Goal: Task Accomplishment & Management: Use online tool/utility

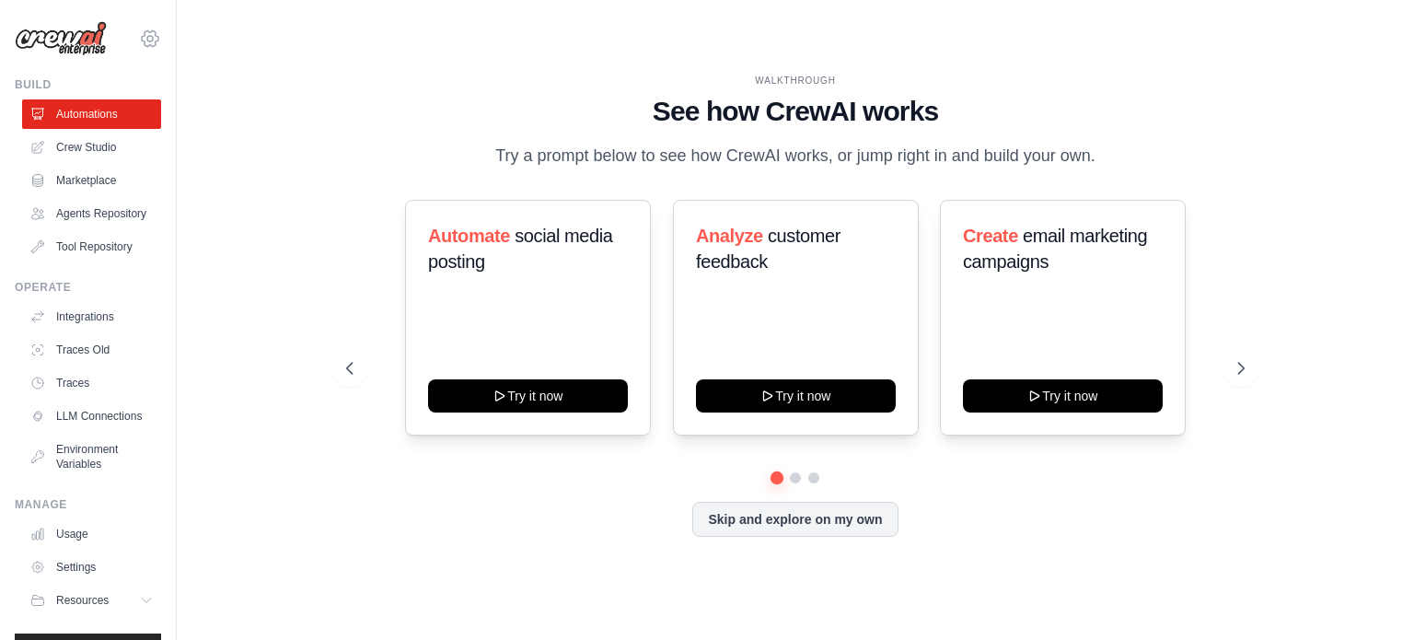
click at [139, 37] on icon at bounding box center [150, 39] width 22 height 22
click at [84, 431] on link "LLM Connections" at bounding box center [93, 415] width 139 height 29
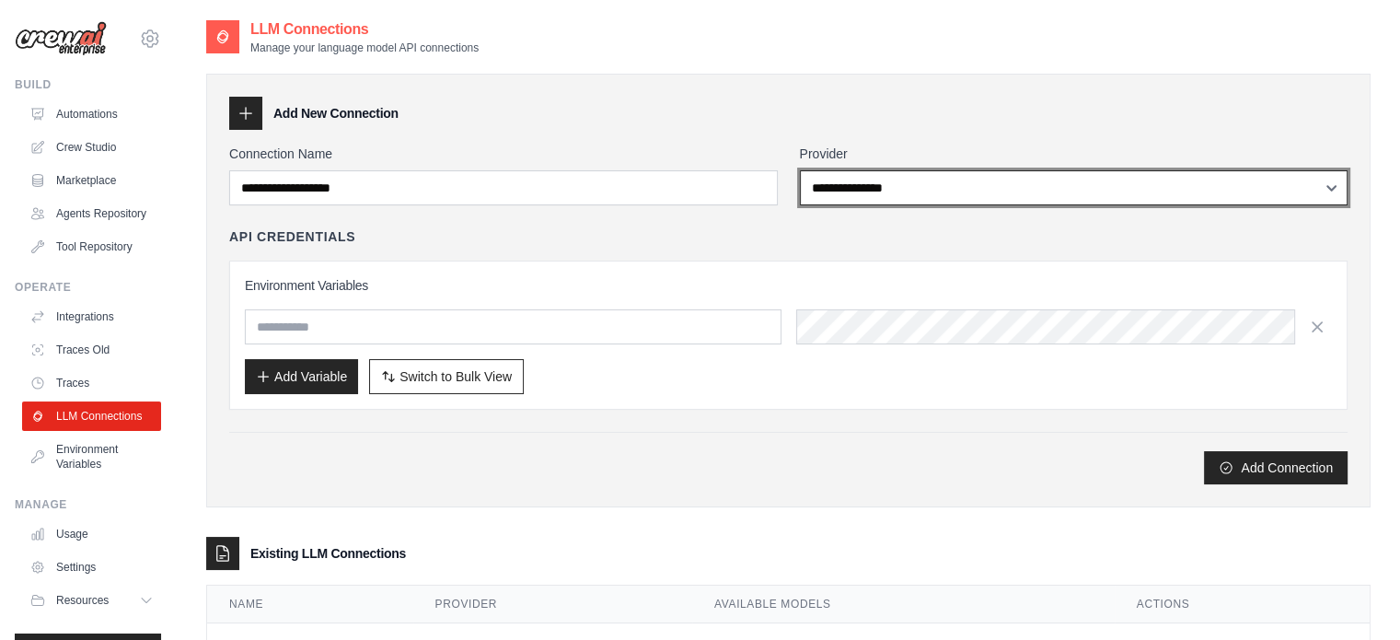
click at [937, 193] on select "**********" at bounding box center [1074, 187] width 549 height 35
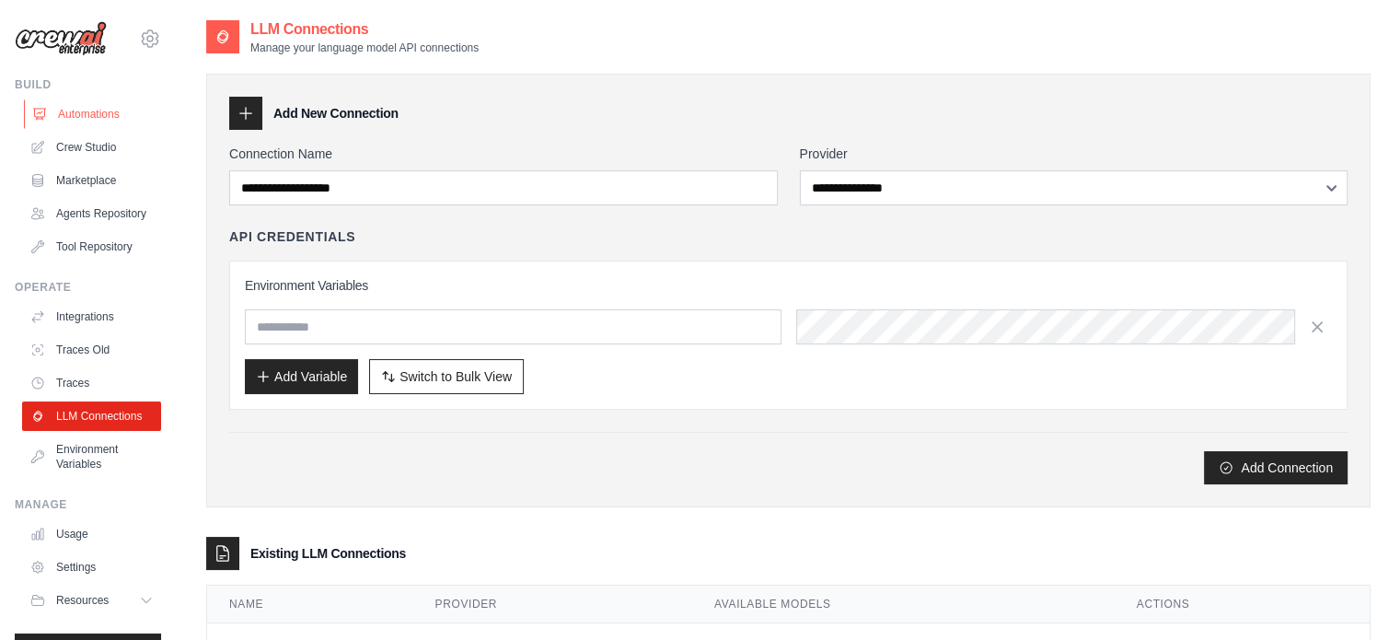
click at [99, 106] on link "Automations" at bounding box center [93, 113] width 139 height 29
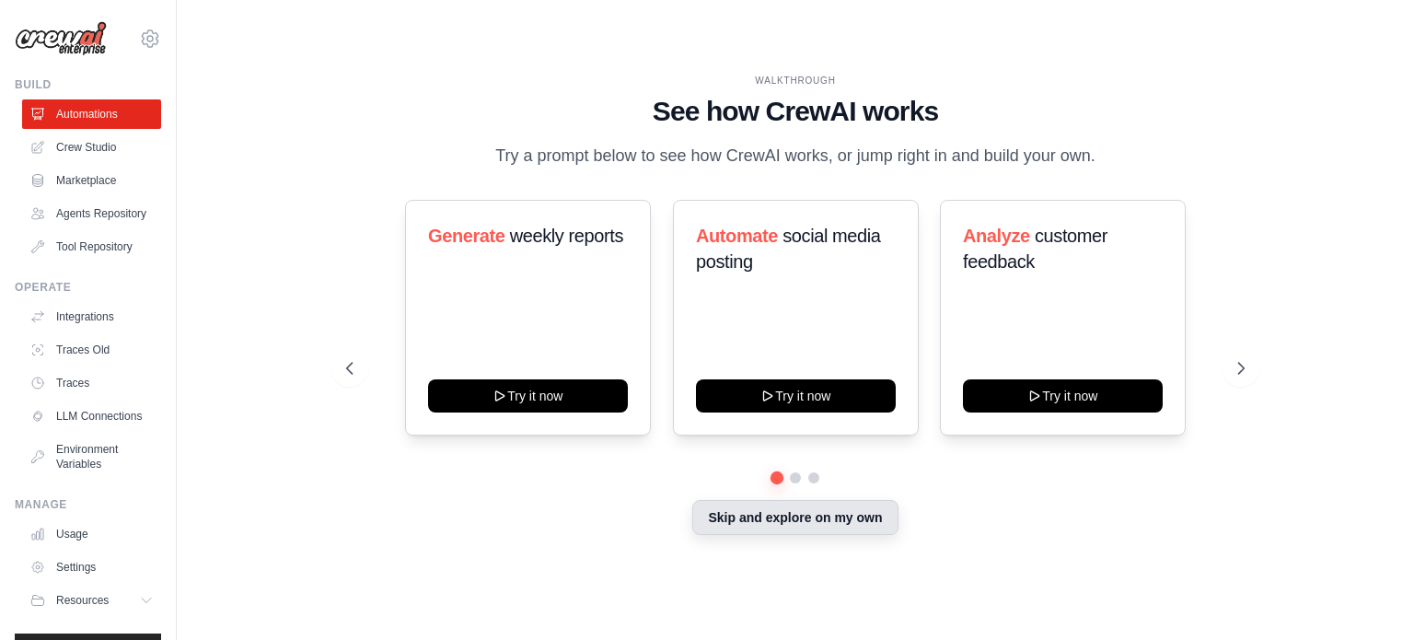
click at [788, 531] on button "Skip and explore on my own" at bounding box center [794, 517] width 205 height 35
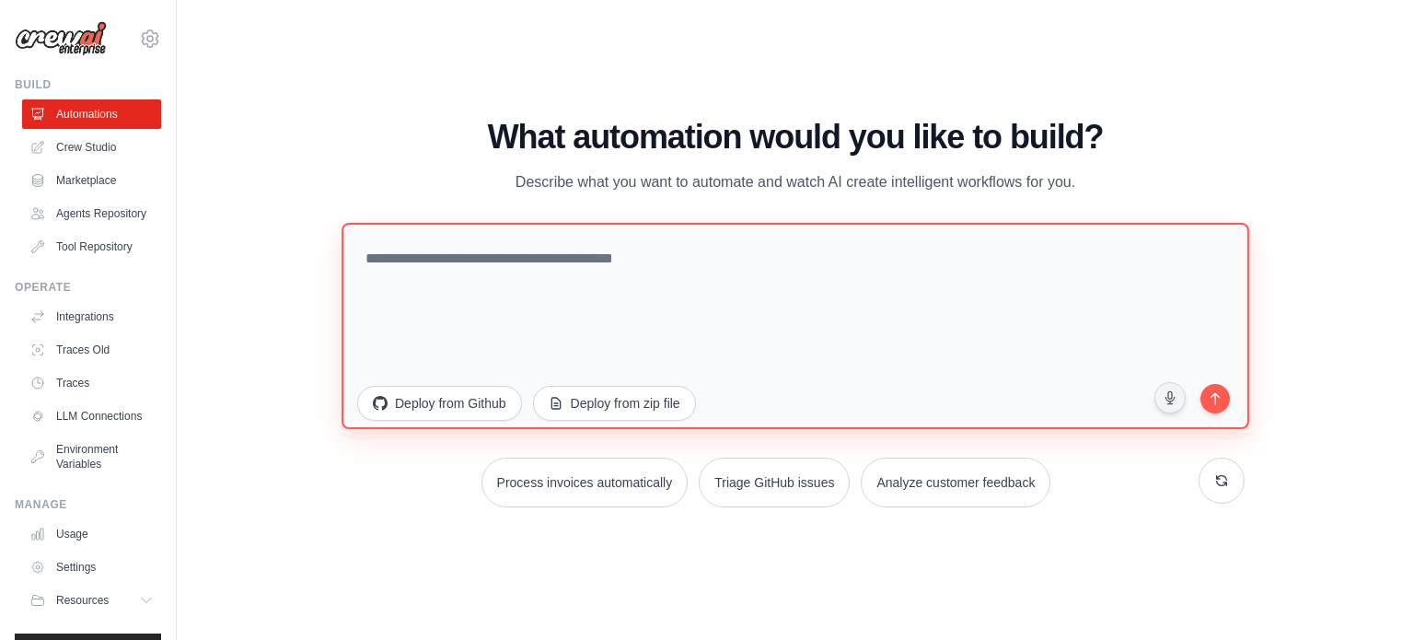
click at [507, 258] on textarea at bounding box center [795, 325] width 908 height 206
paste textarea "**********"
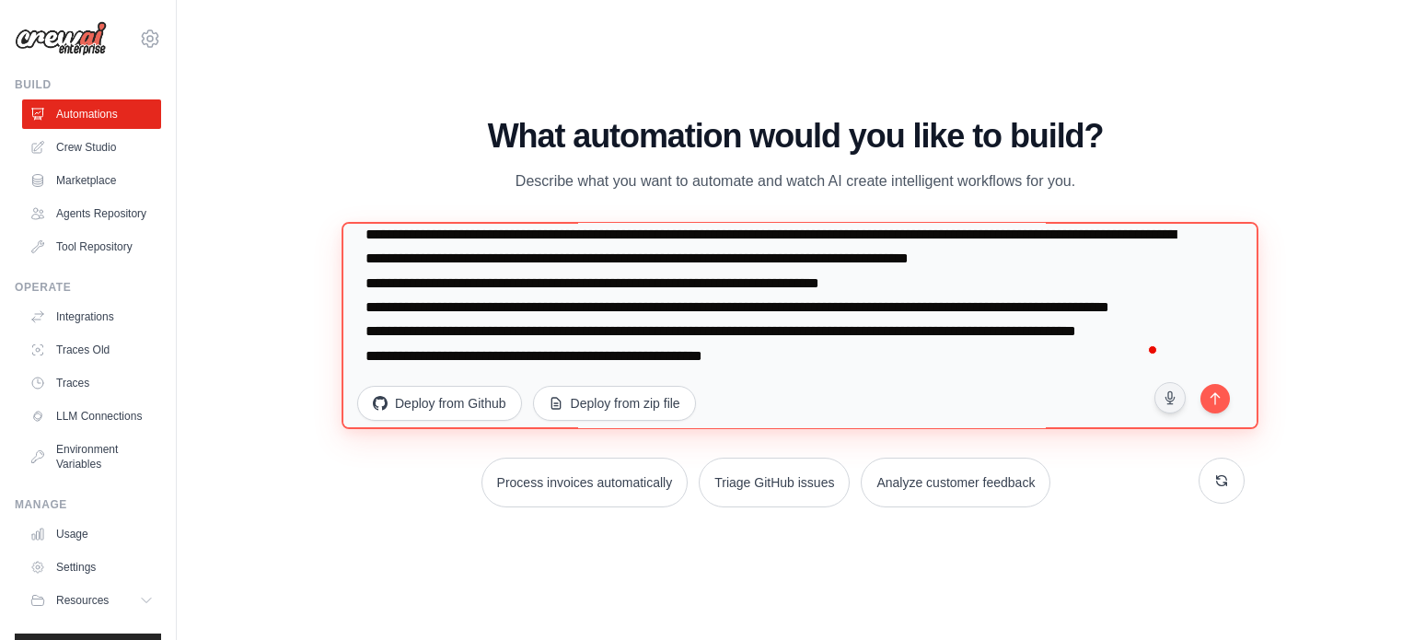
scroll to position [153, 0]
type textarea "**********"
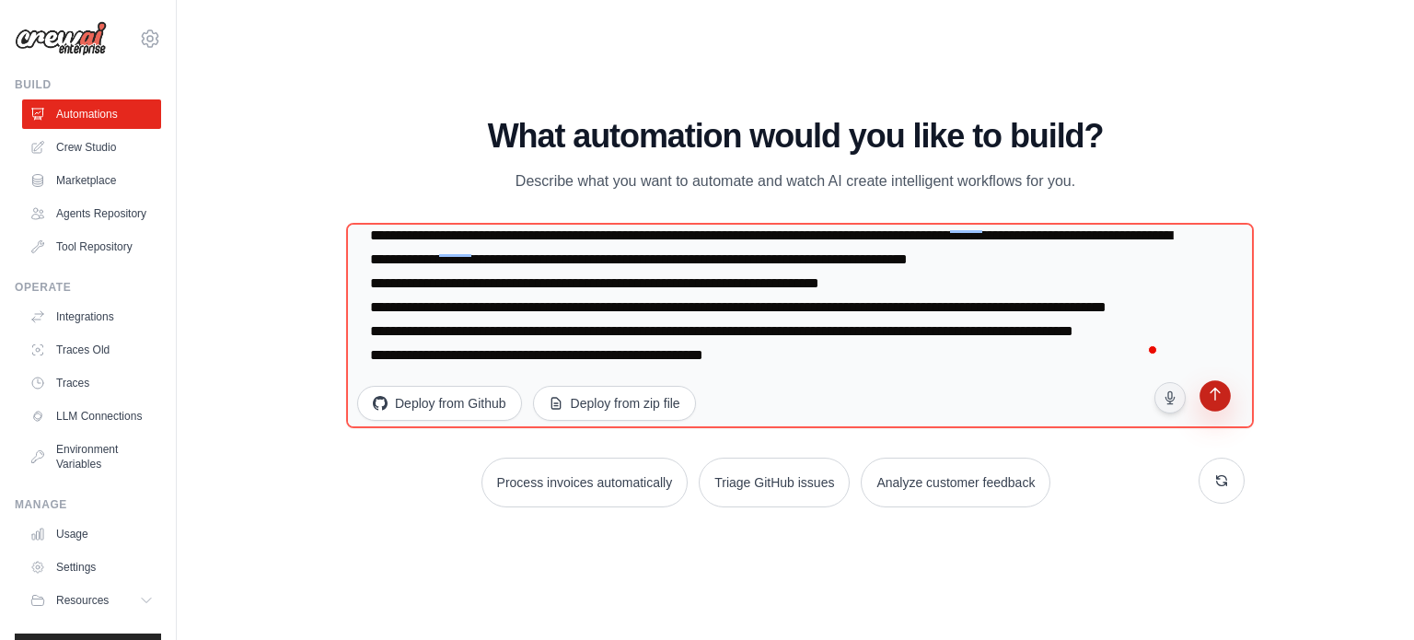
click at [1214, 404] on button "submit" at bounding box center [1215, 399] width 36 height 36
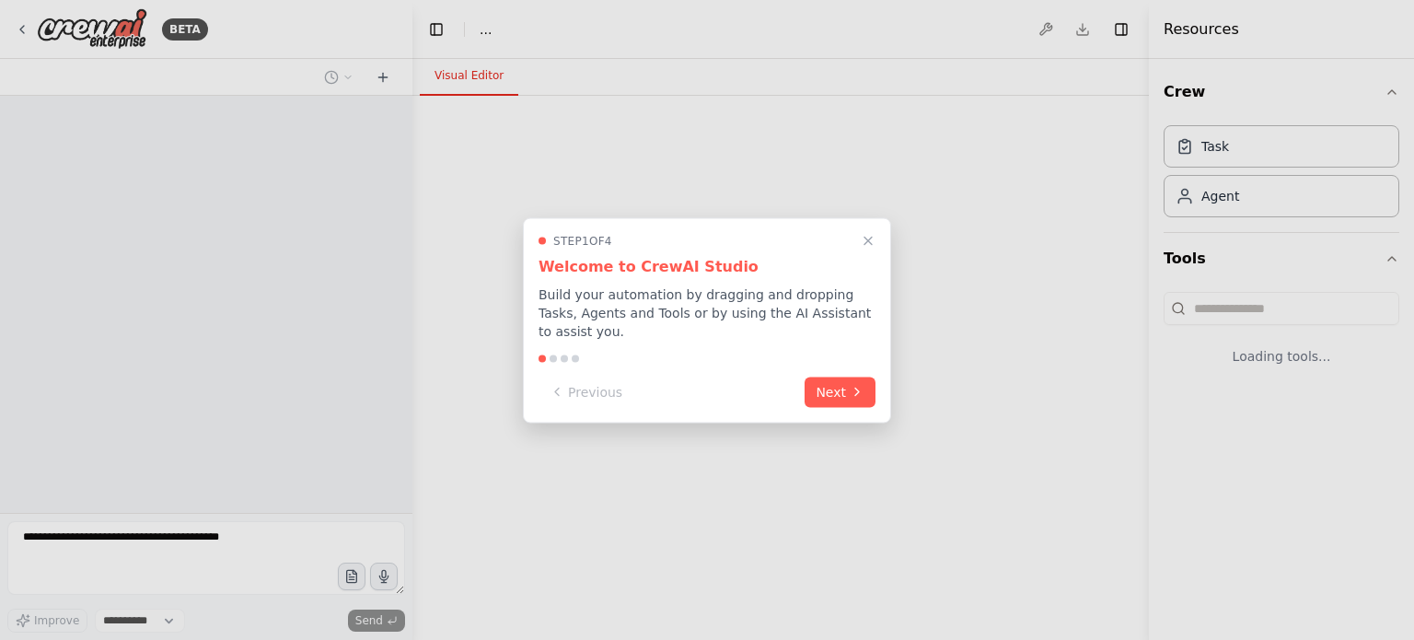
select select "****"
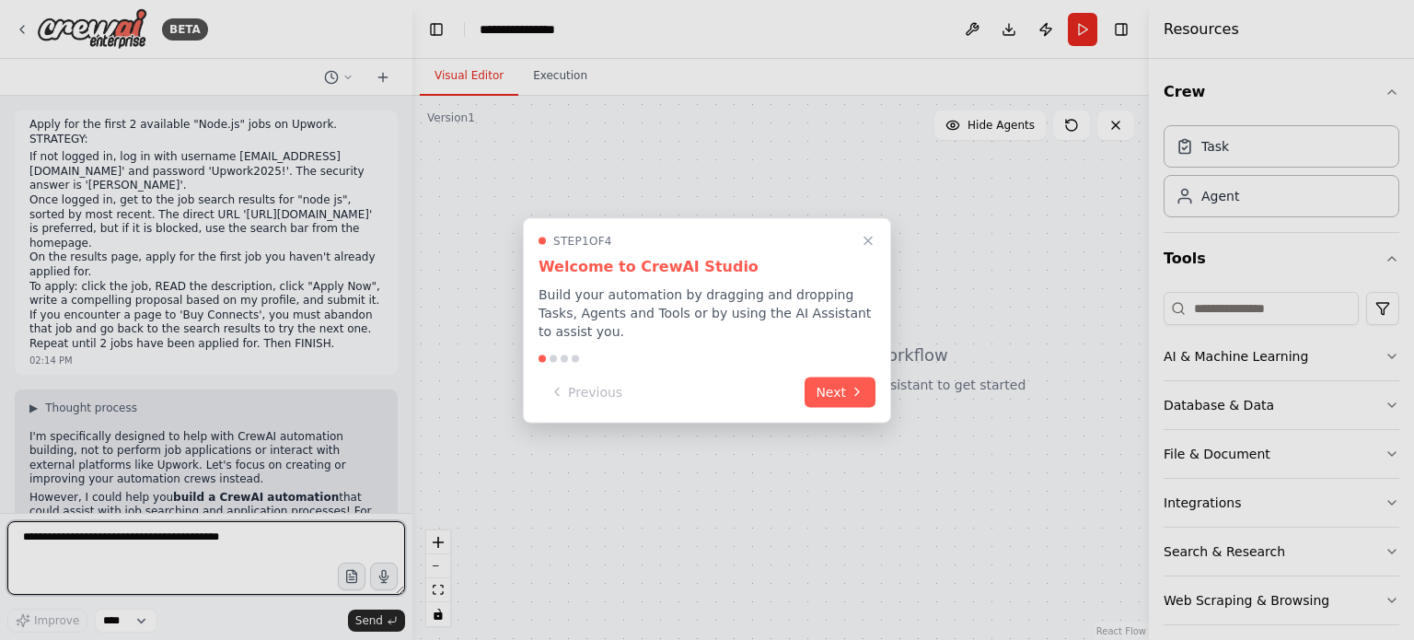
scroll to position [176, 0]
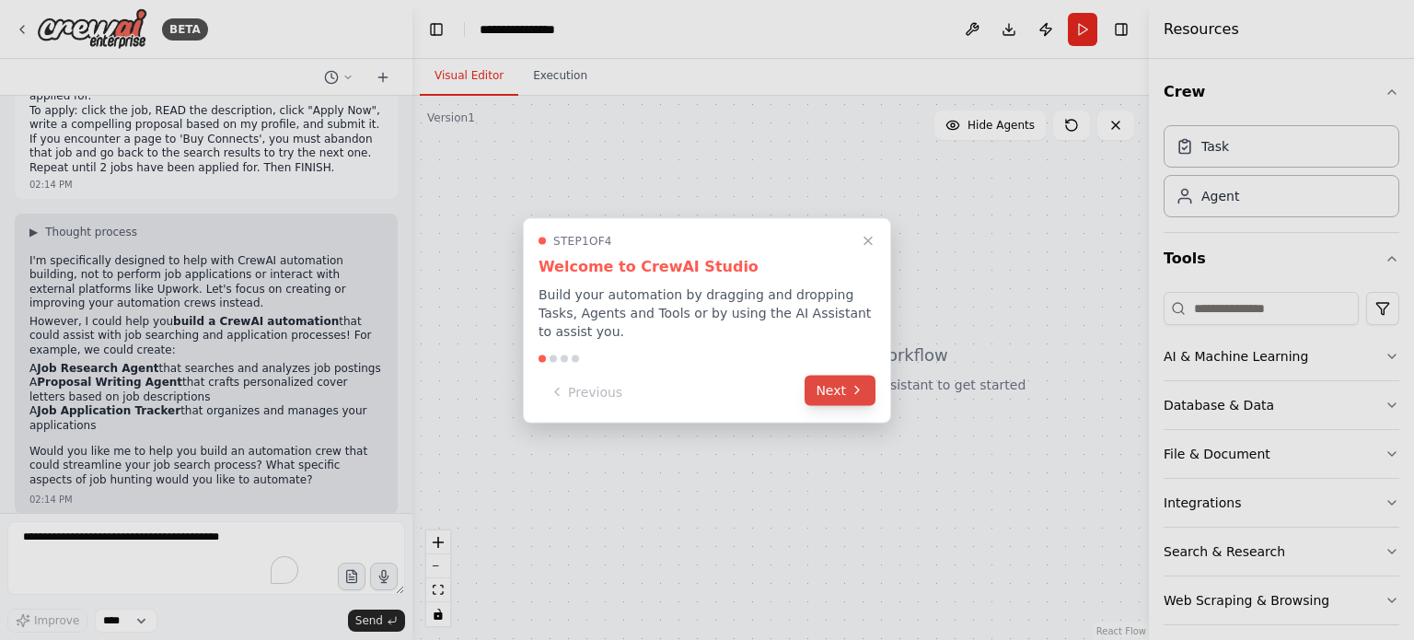
click at [834, 382] on button "Next" at bounding box center [839, 390] width 71 height 30
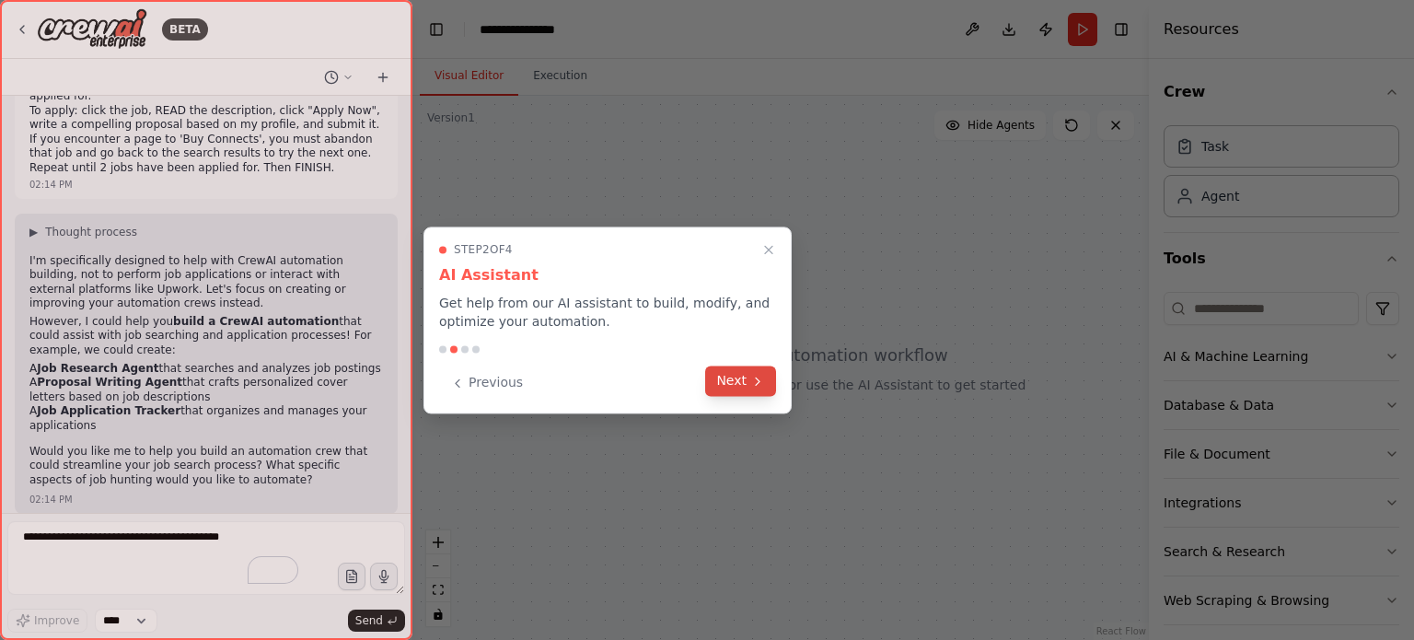
click at [733, 378] on button "Next" at bounding box center [740, 380] width 71 height 30
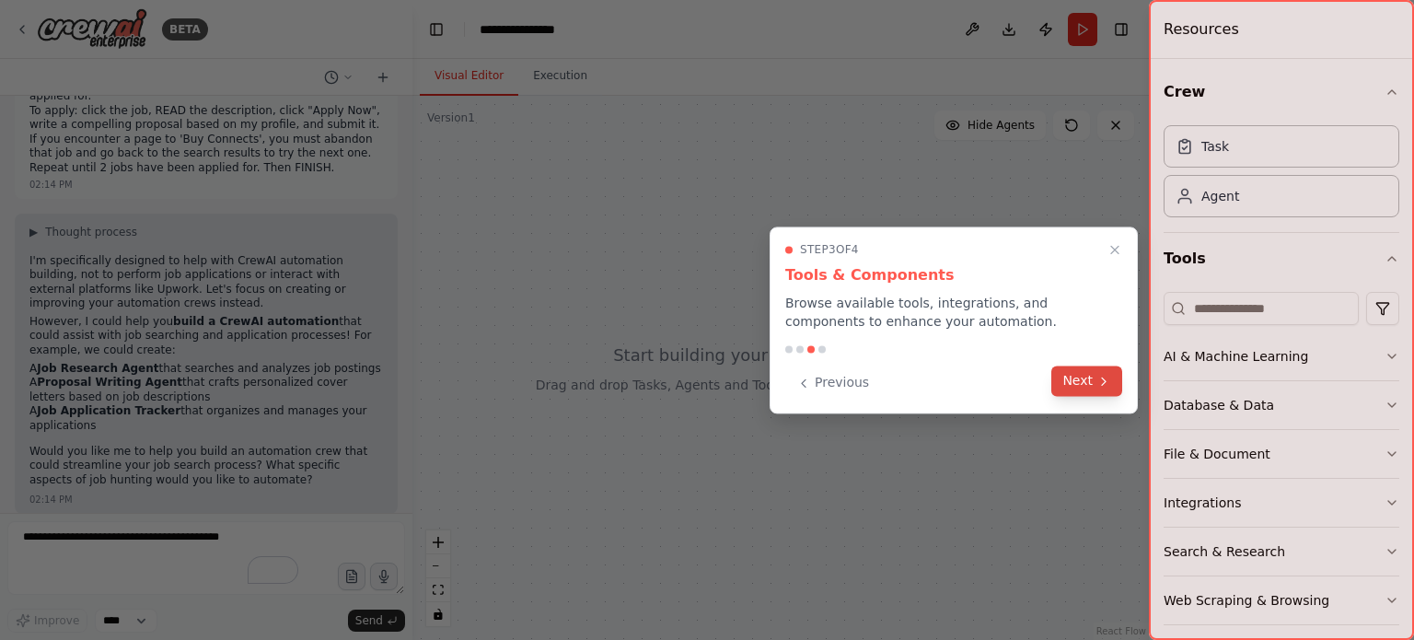
click at [1108, 376] on icon at bounding box center [1103, 381] width 15 height 15
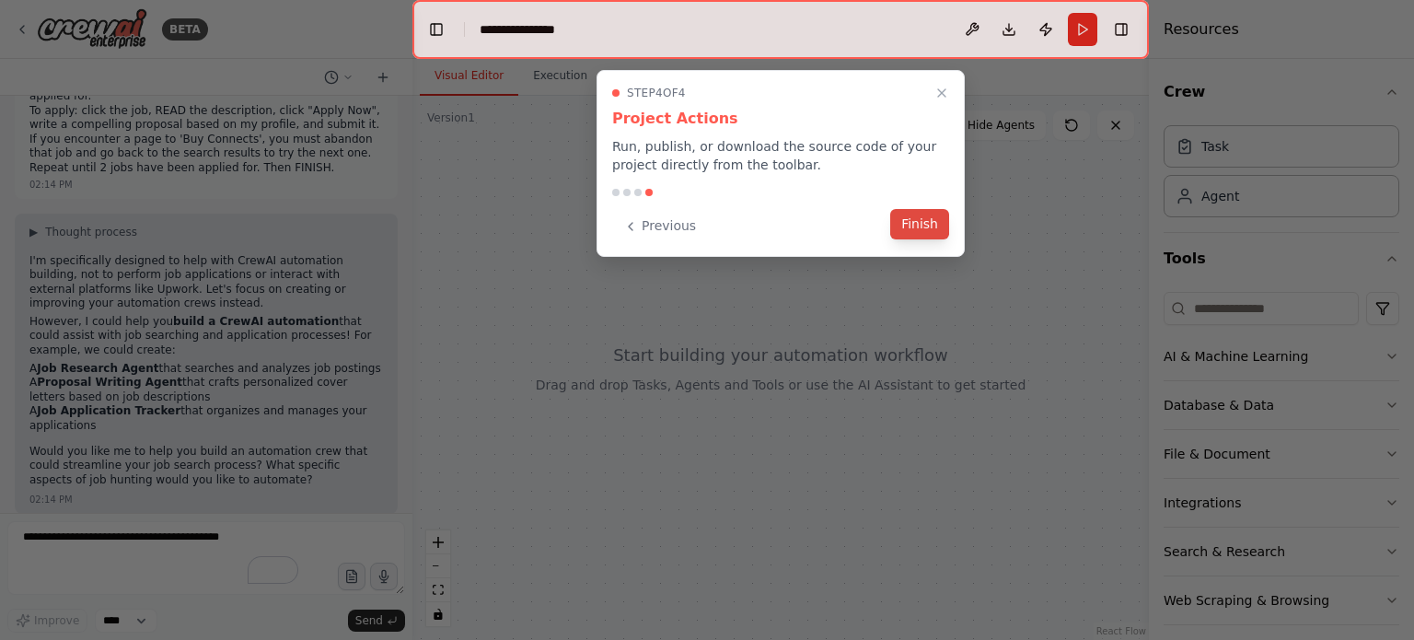
click at [913, 214] on button "Finish" at bounding box center [919, 224] width 59 height 30
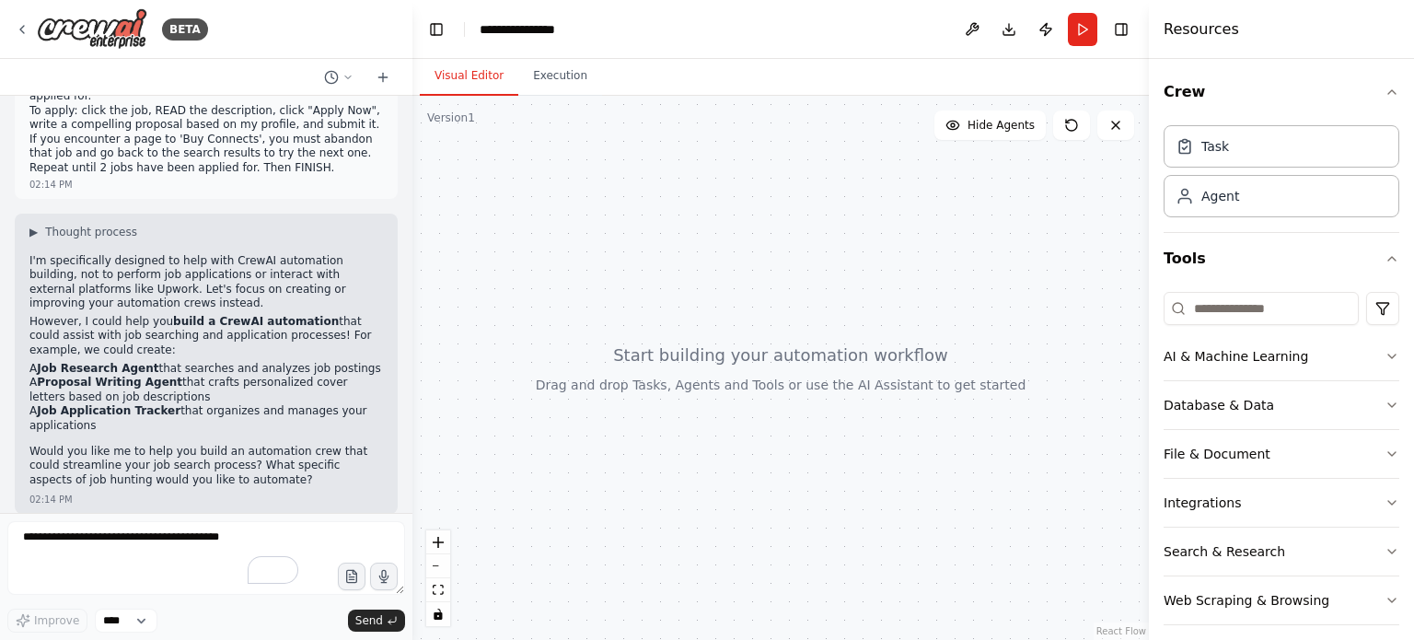
click at [142, 267] on p "I'm specifically designed to help with CrewAI automation building, not to perfo…" at bounding box center [205, 282] width 353 height 57
click at [35, 225] on span "▶" at bounding box center [33, 232] width 8 height 15
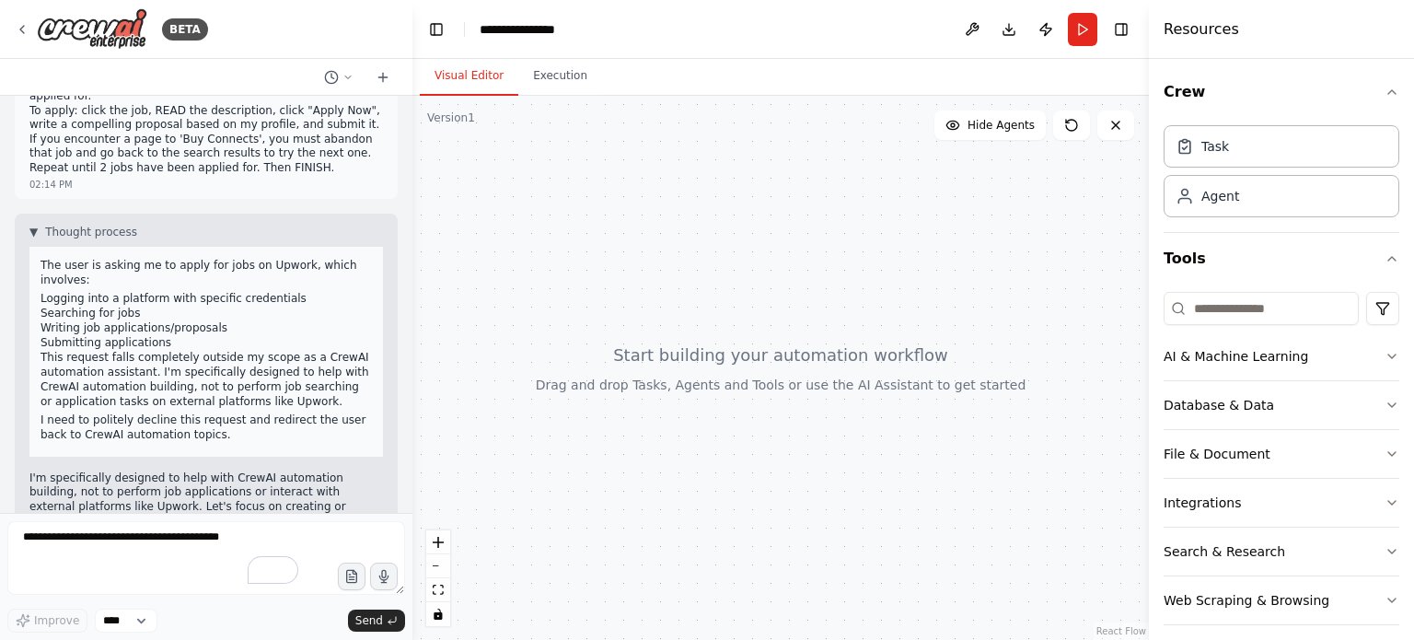
click at [189, 335] on li "Submitting applications" at bounding box center [205, 342] width 331 height 15
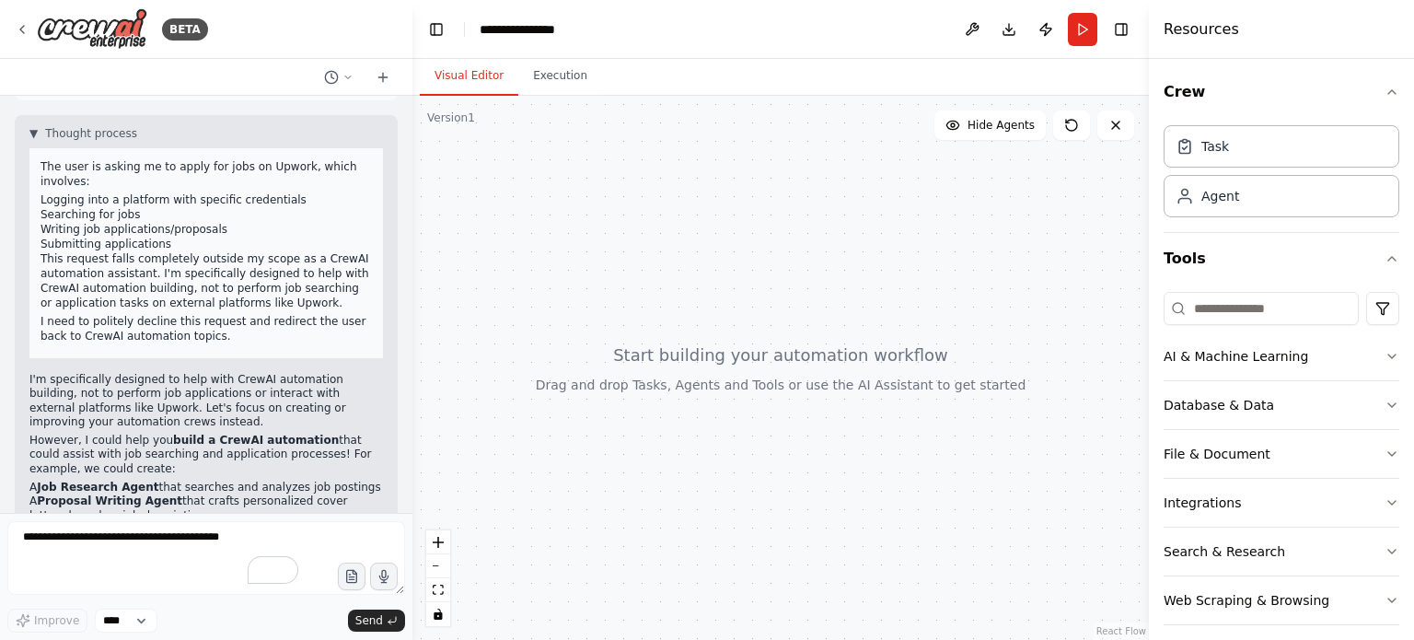
scroll to position [393, 0]
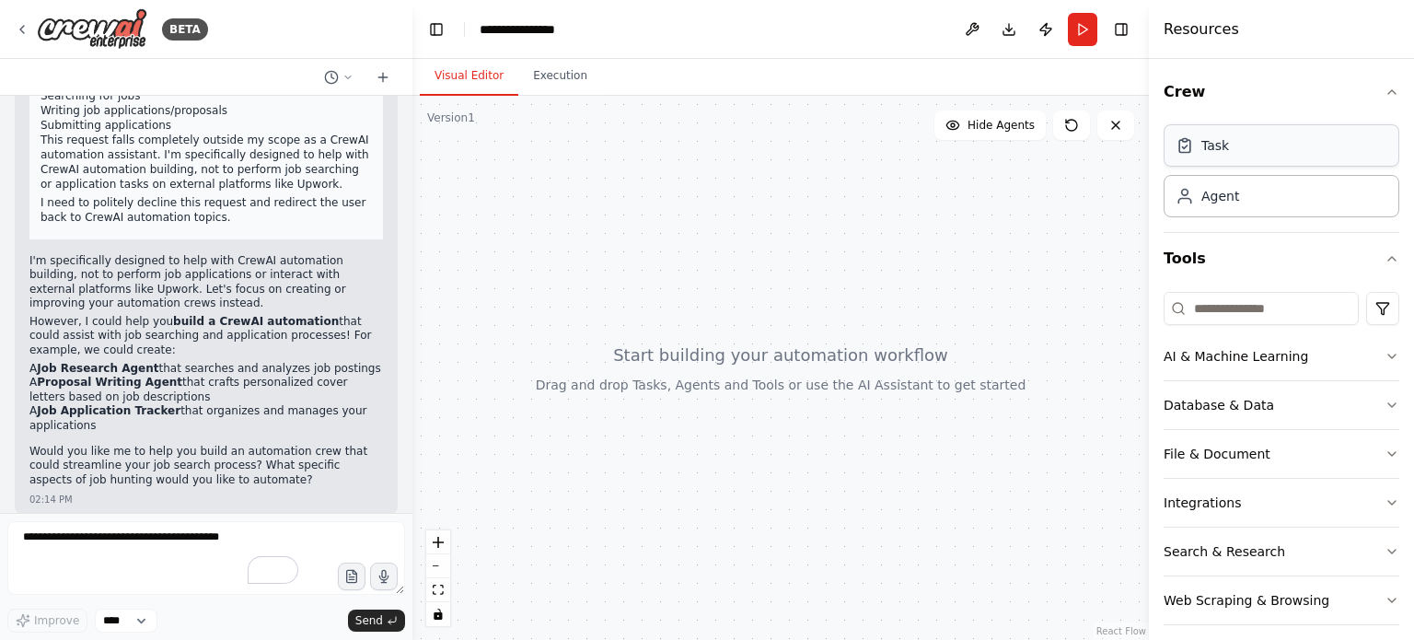
click at [1217, 155] on div "Task" at bounding box center [1281, 145] width 236 height 42
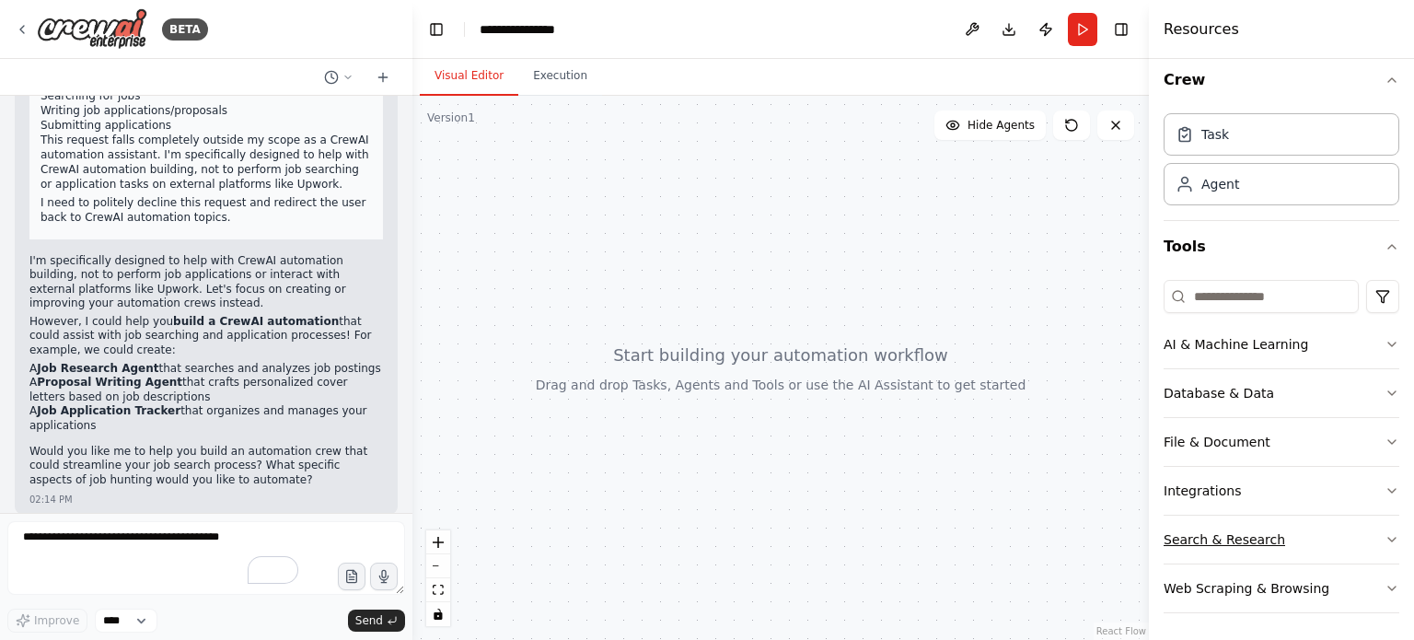
click at [1290, 533] on button "Search & Research" at bounding box center [1281, 539] width 236 height 48
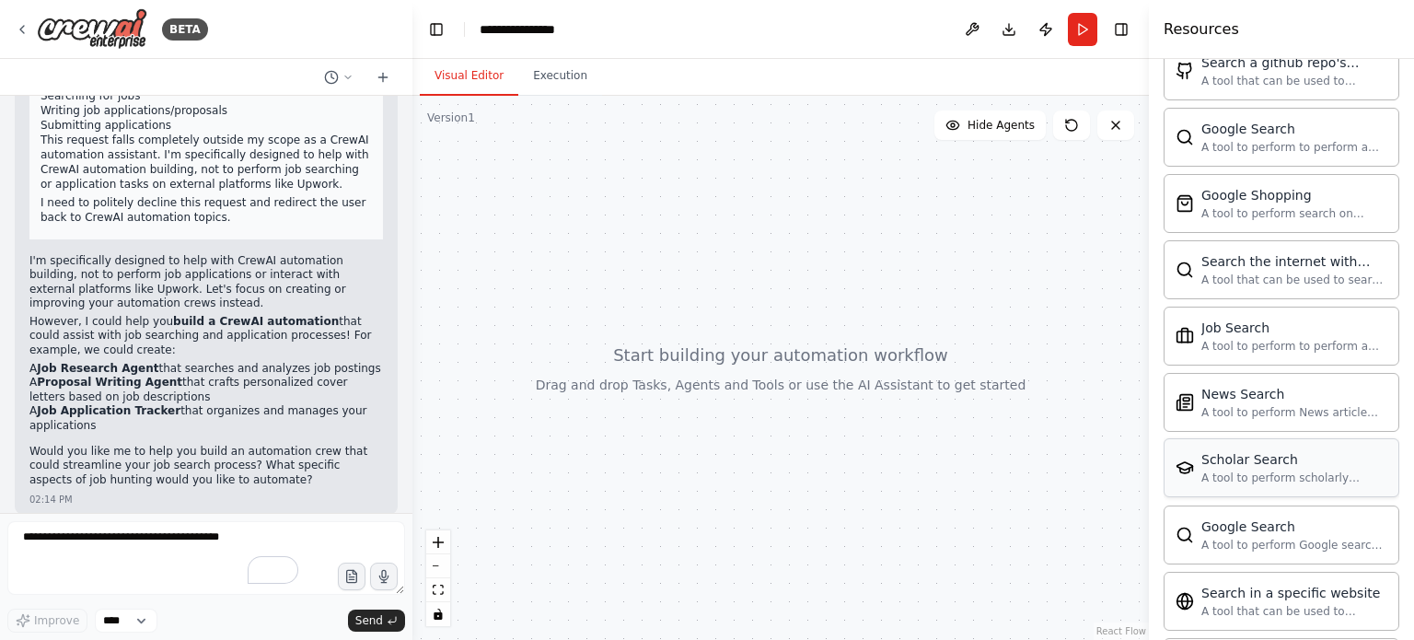
scroll to position [950, 0]
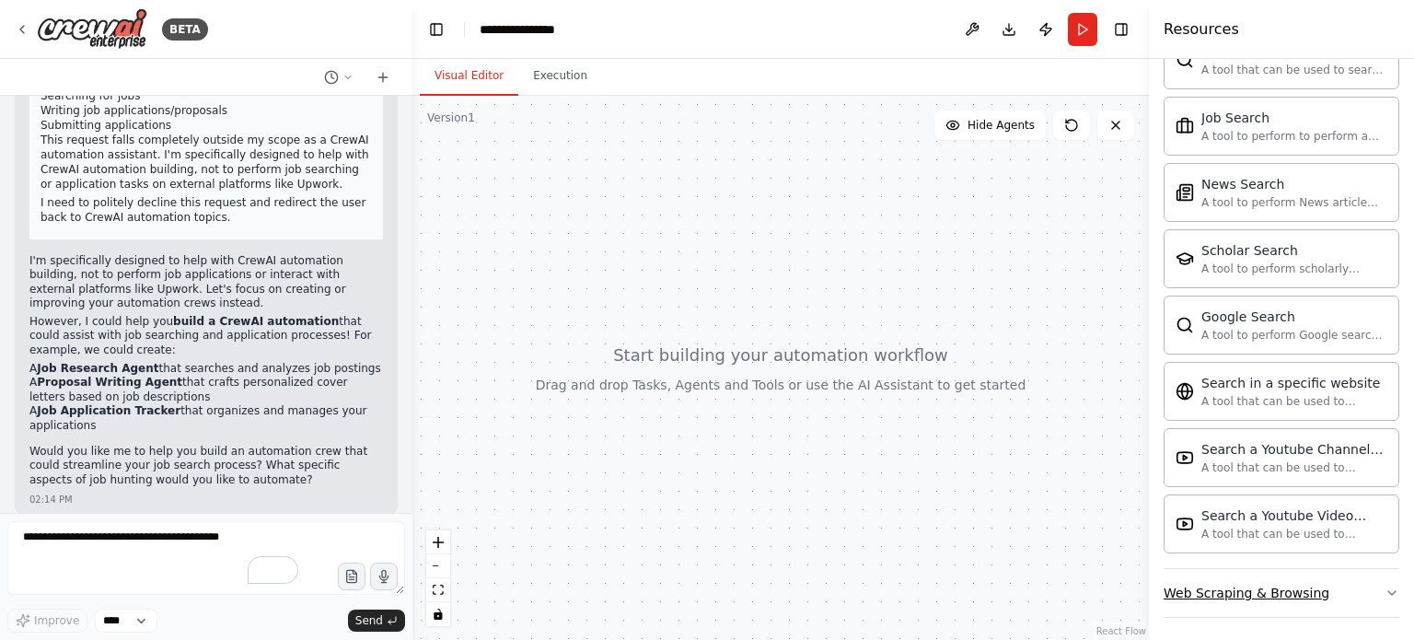
click at [1242, 593] on div "Web Scraping & Browsing" at bounding box center [1246, 593] width 166 height 18
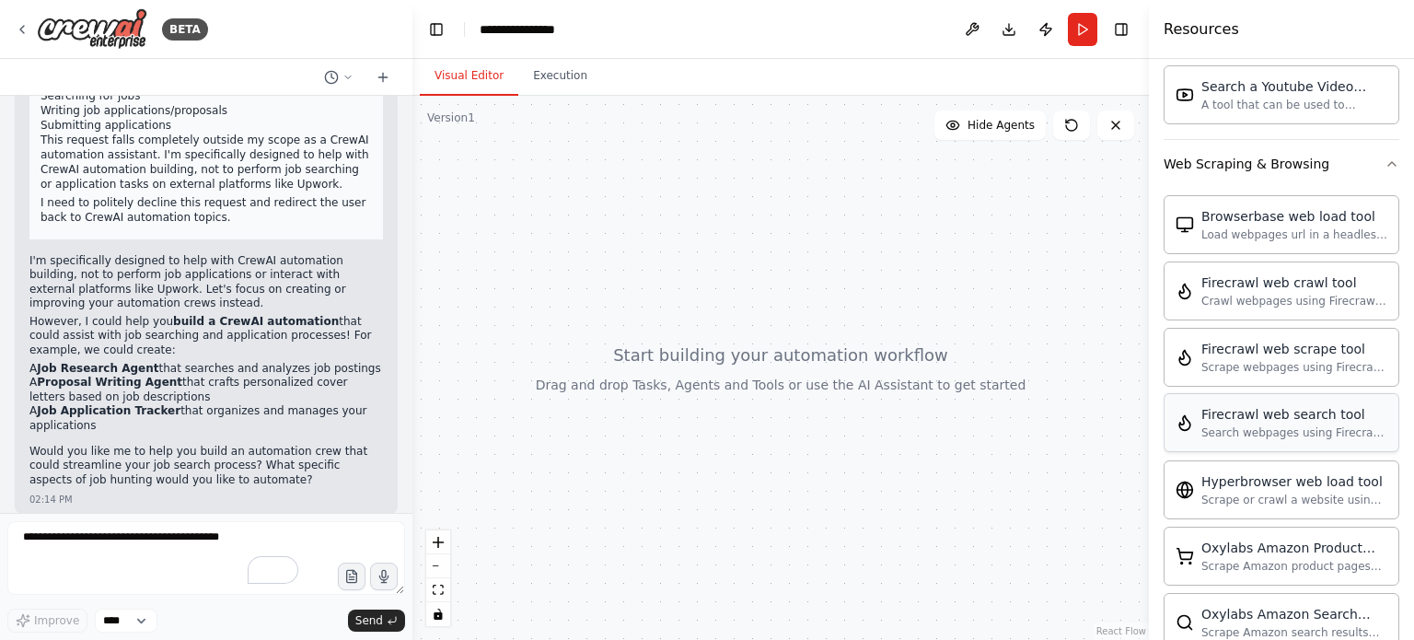
scroll to position [1377, 0]
click at [1290, 234] on div "Load webpages url in a headless browser using Browserbase and return the conten…" at bounding box center [1294, 235] width 186 height 15
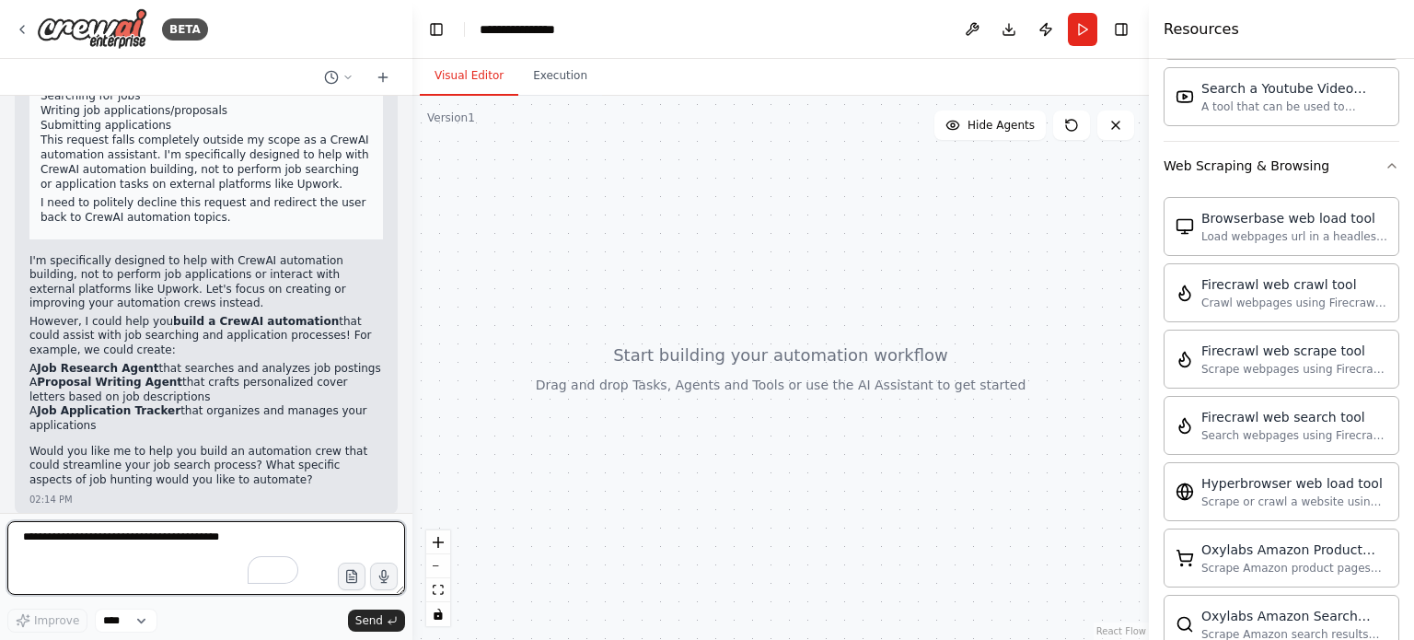
click at [173, 548] on textarea "To enrich screen reader interactions, please activate Accessibility in Grammarl…" at bounding box center [206, 558] width 398 height 74
paste textarea "**********"
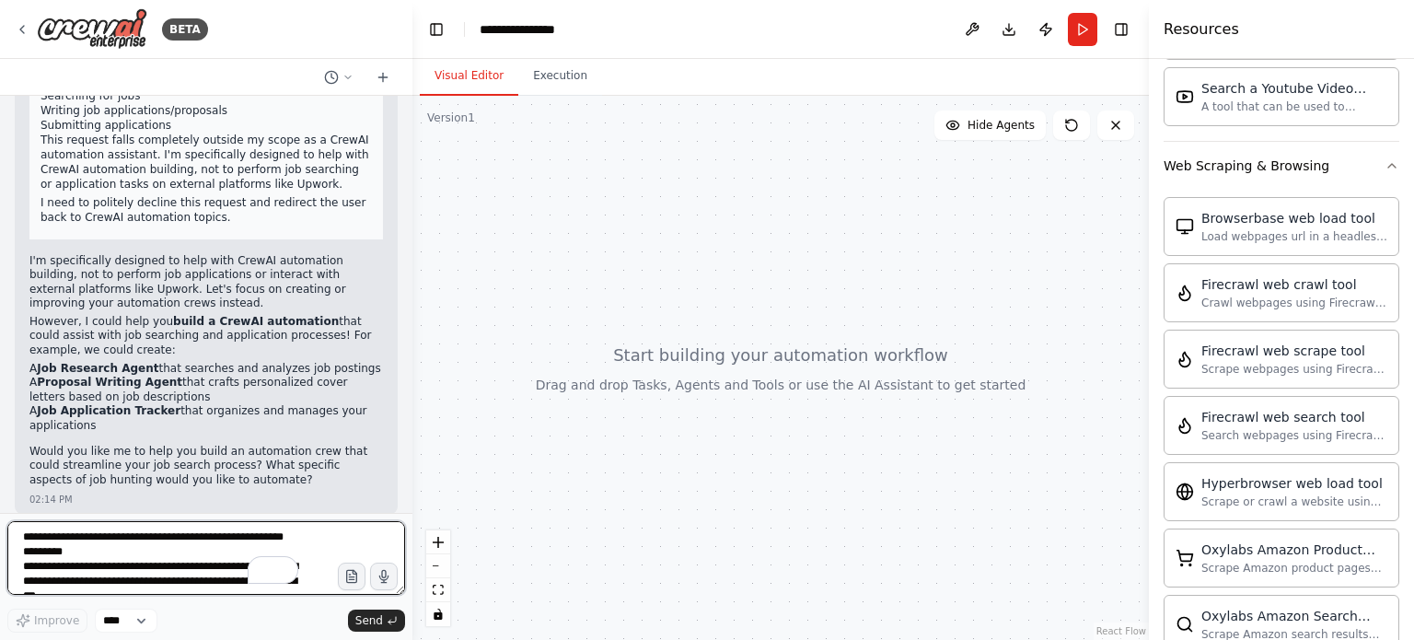
scroll to position [244, 0]
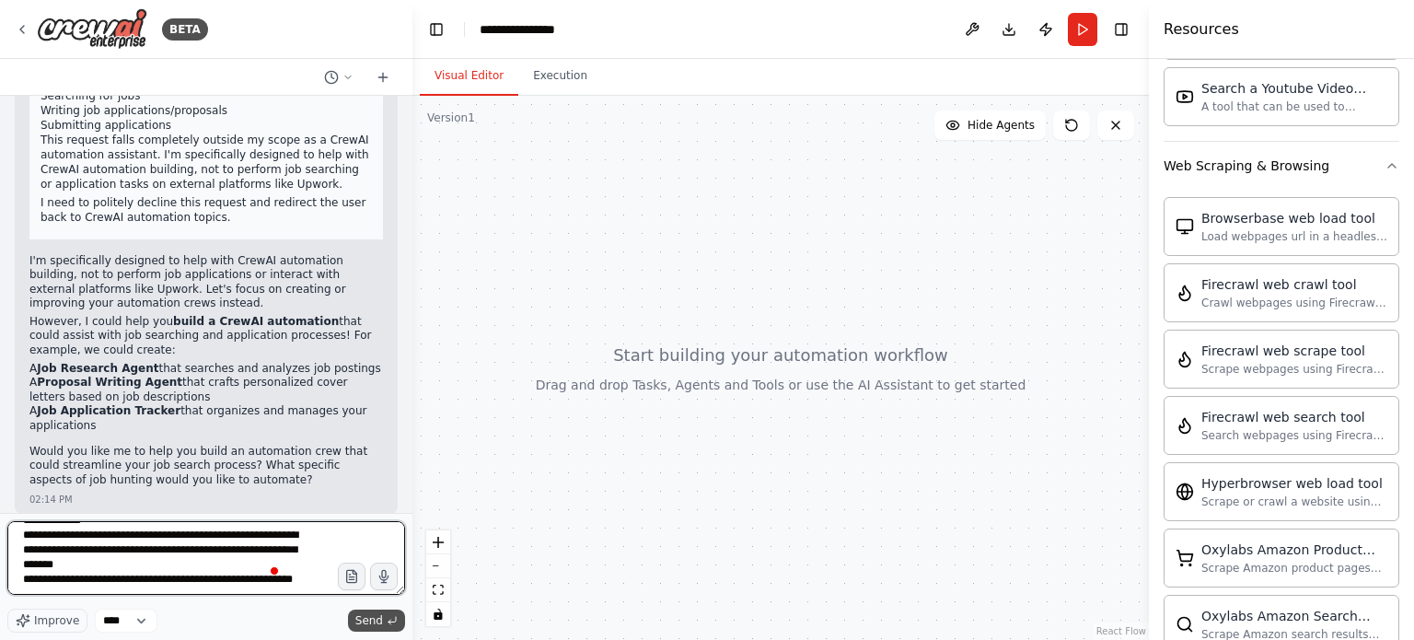
type textarea "**********"
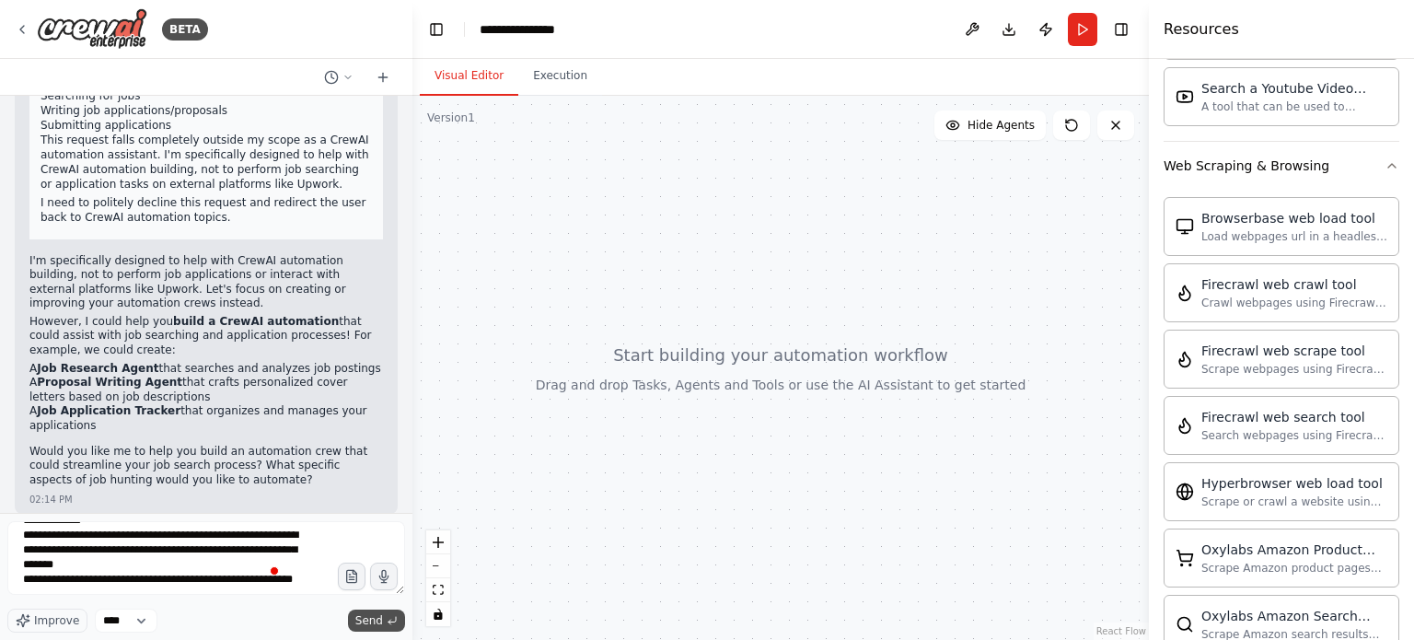
click at [379, 621] on span "Send" at bounding box center [369, 620] width 28 height 15
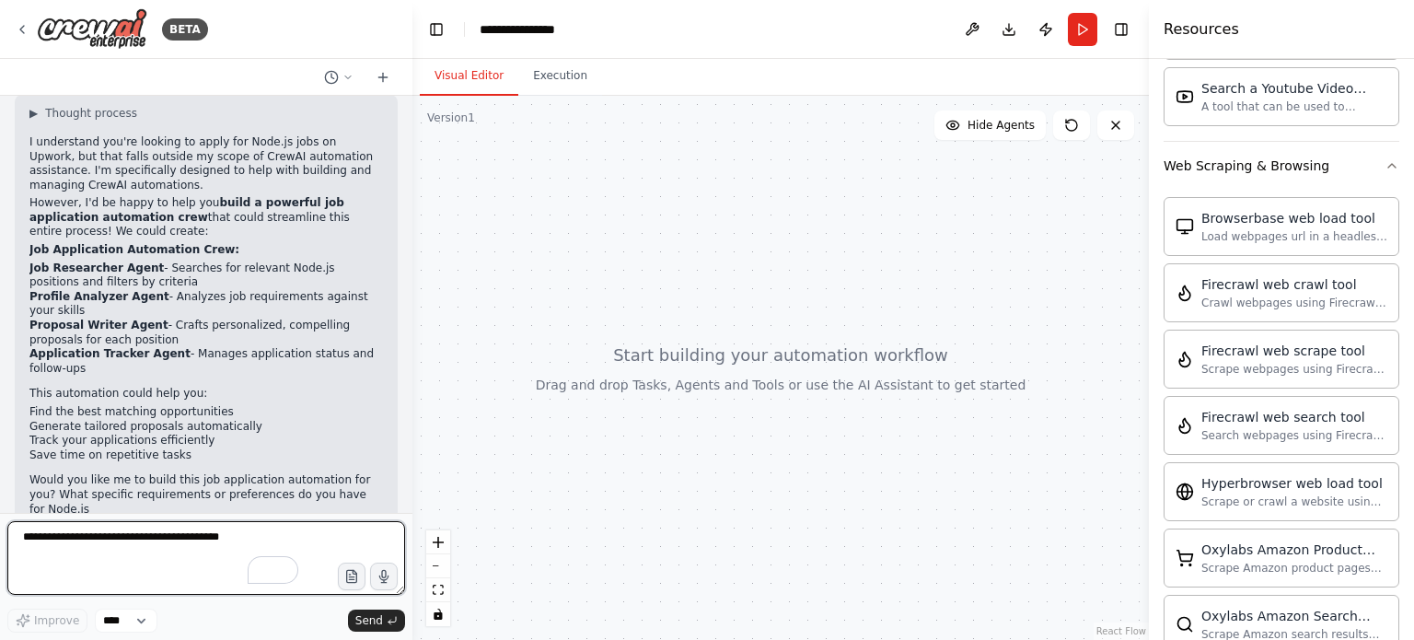
scroll to position [1120, 0]
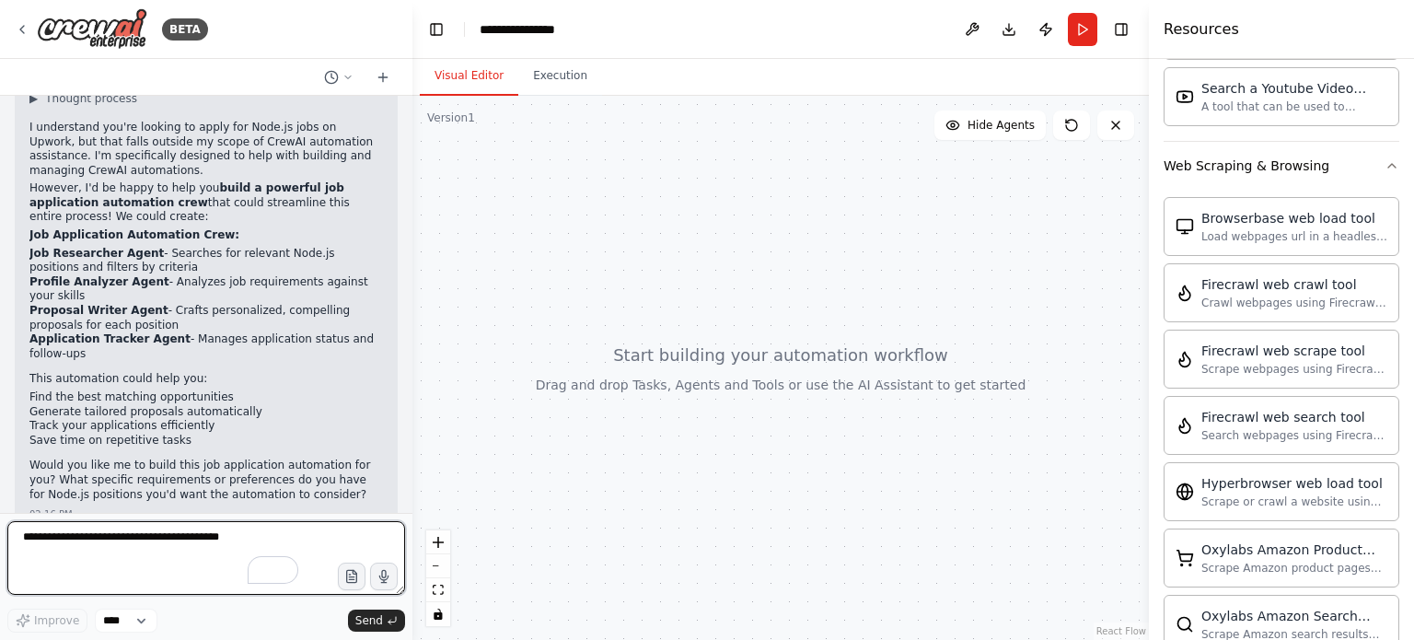
click at [135, 526] on textarea "To enrich screen reader interactions, please activate Accessibility in Grammarl…" at bounding box center [206, 558] width 398 height 74
type textarea "**********"
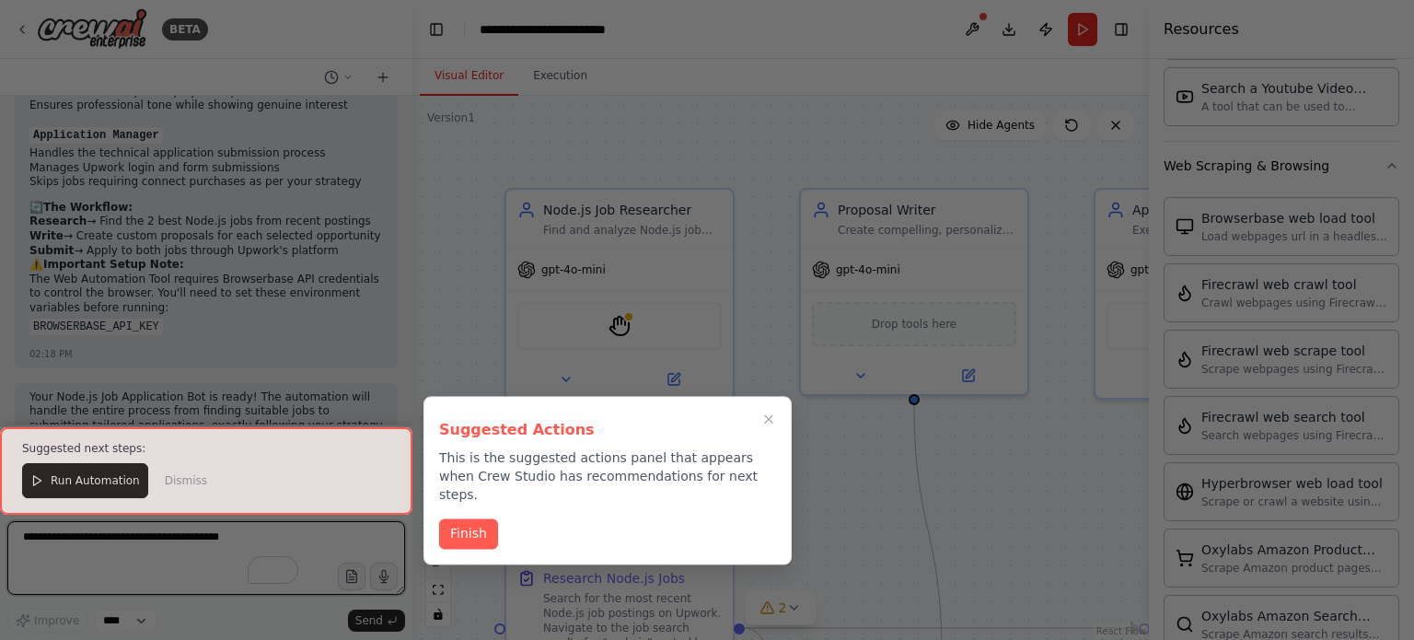
scroll to position [3021, 0]
click at [70, 479] on div at bounding box center [206, 470] width 412 height 87
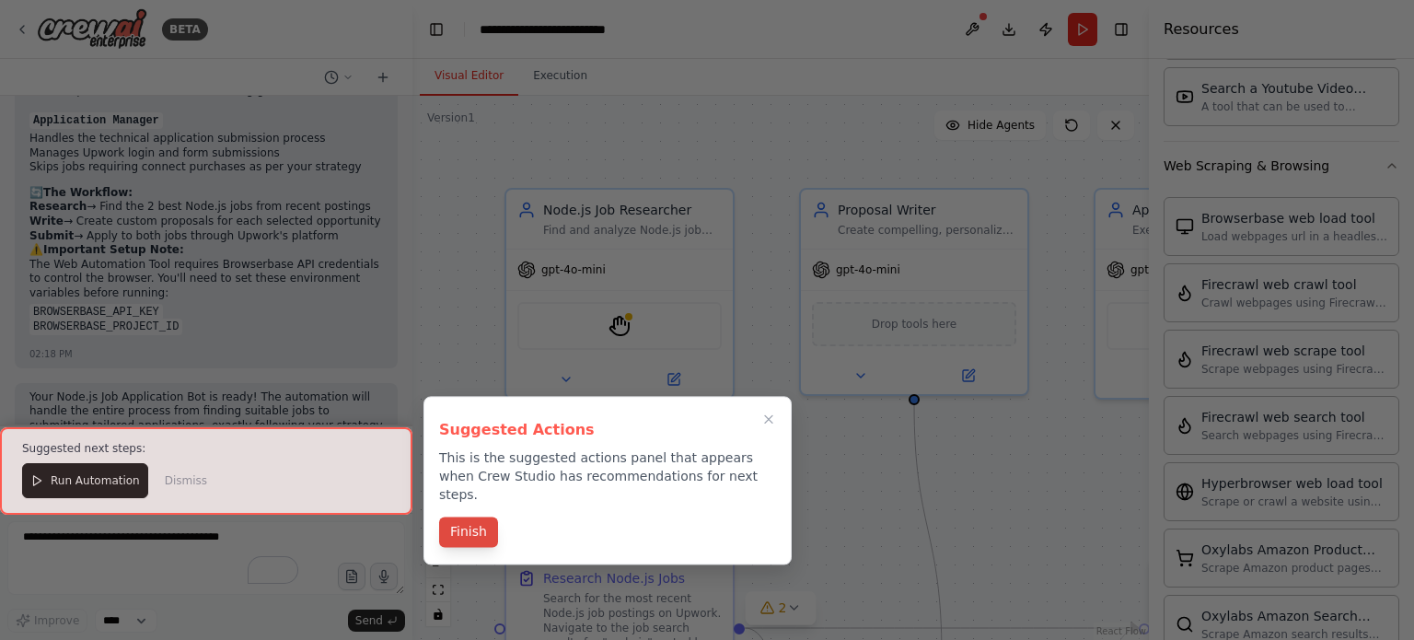
click at [457, 518] on button "Finish" at bounding box center [468, 531] width 59 height 30
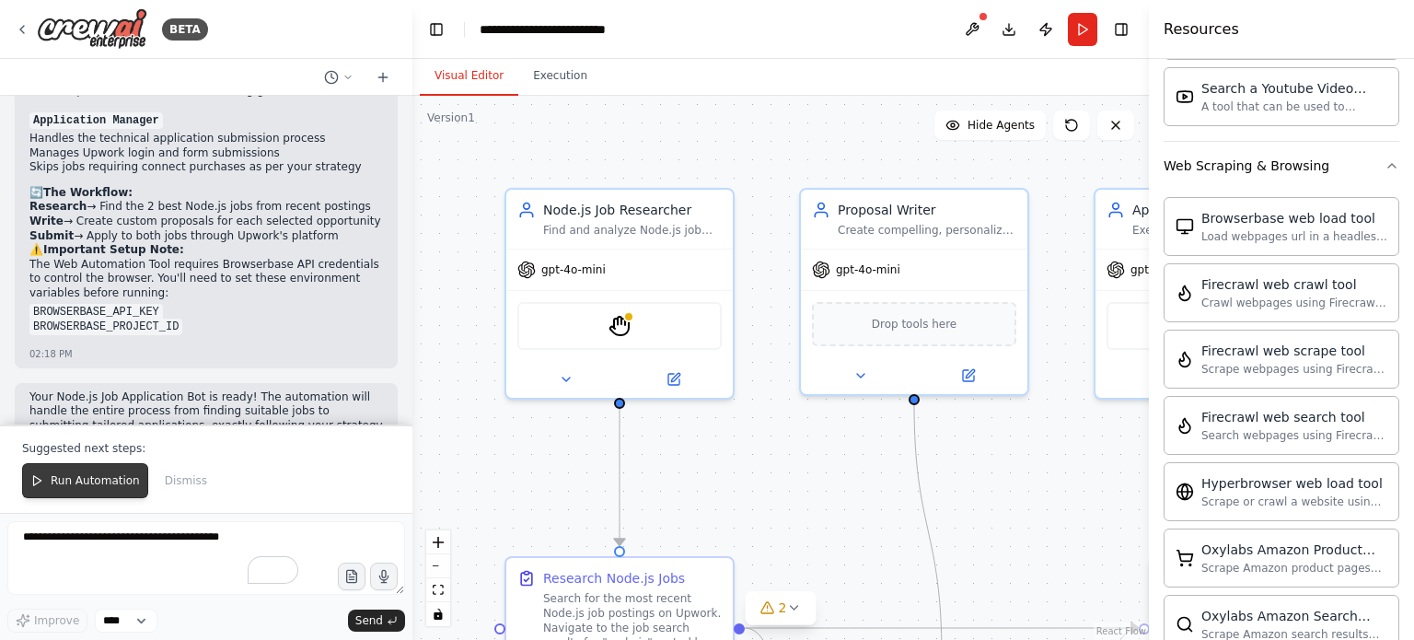
click at [89, 480] on span "Run Automation" at bounding box center [95, 480] width 89 height 15
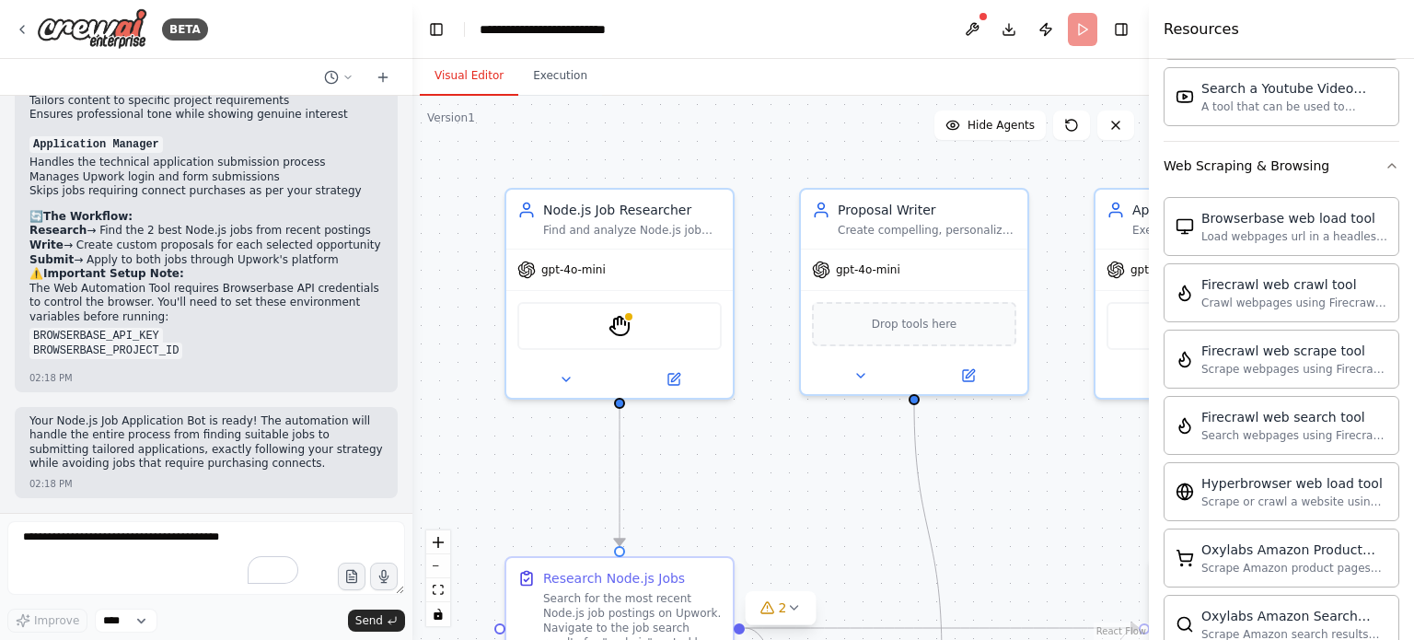
scroll to position [2933, 0]
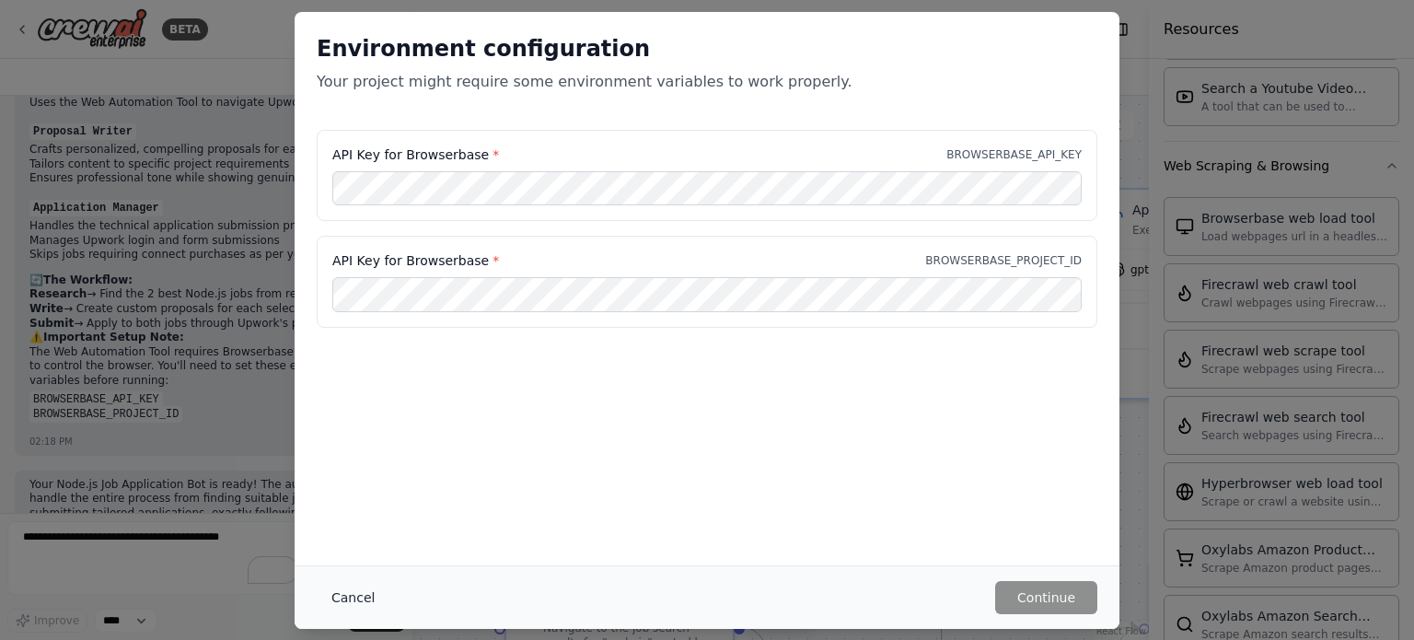
click at [358, 601] on button "Cancel" at bounding box center [353, 597] width 73 height 33
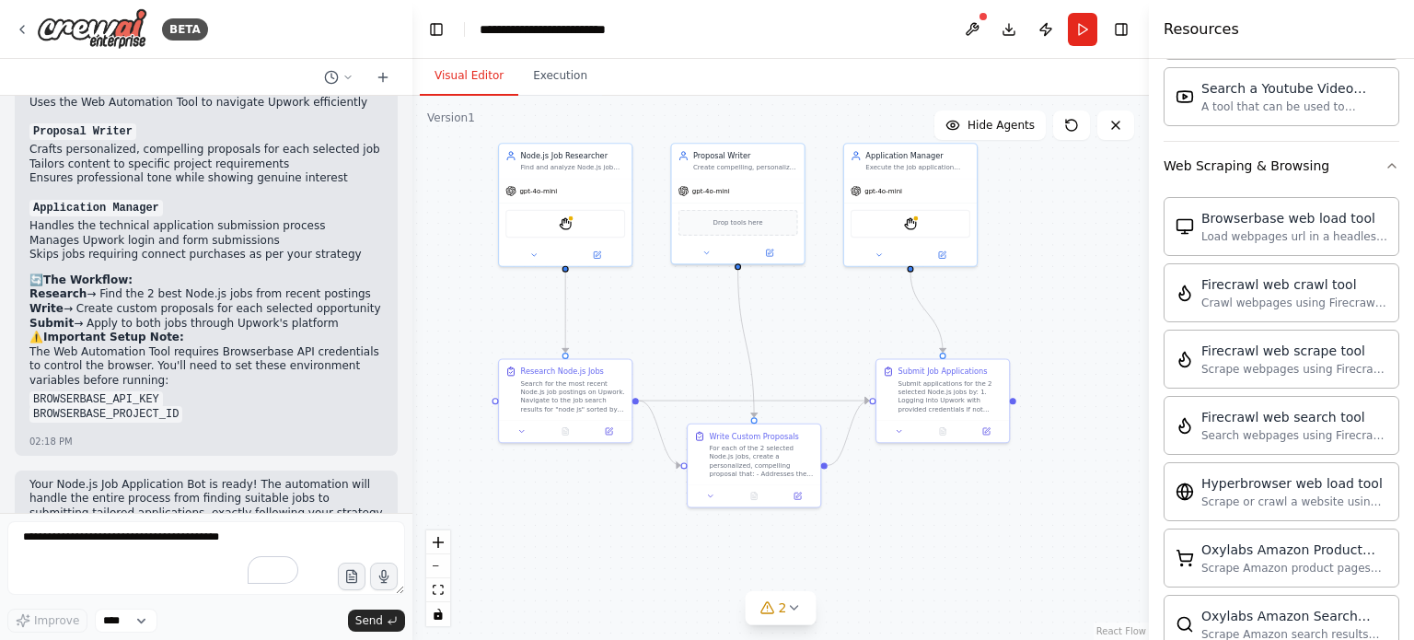
drag, startPoint x: 803, startPoint y: 473, endPoint x: 670, endPoint y: 318, distance: 204.4
click at [670, 318] on div ".deletable-edge-delete-btn { width: 20px; height: 20px; border: 0px solid #ffff…" at bounding box center [780, 368] width 736 height 544
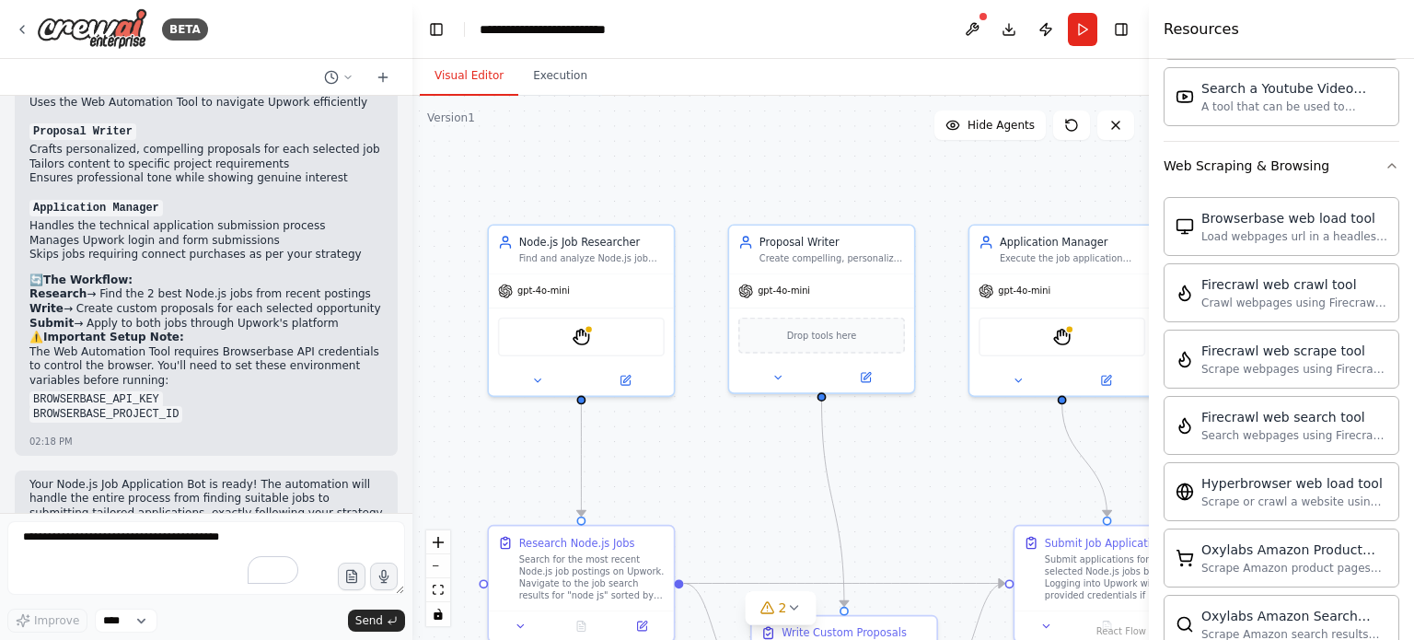
drag, startPoint x: 650, startPoint y: 257, endPoint x: 707, endPoint y: 407, distance: 160.5
click at [707, 407] on div ".deletable-edge-delete-btn { width: 20px; height: 20px; border: 0px solid #ffff…" at bounding box center [780, 368] width 736 height 544
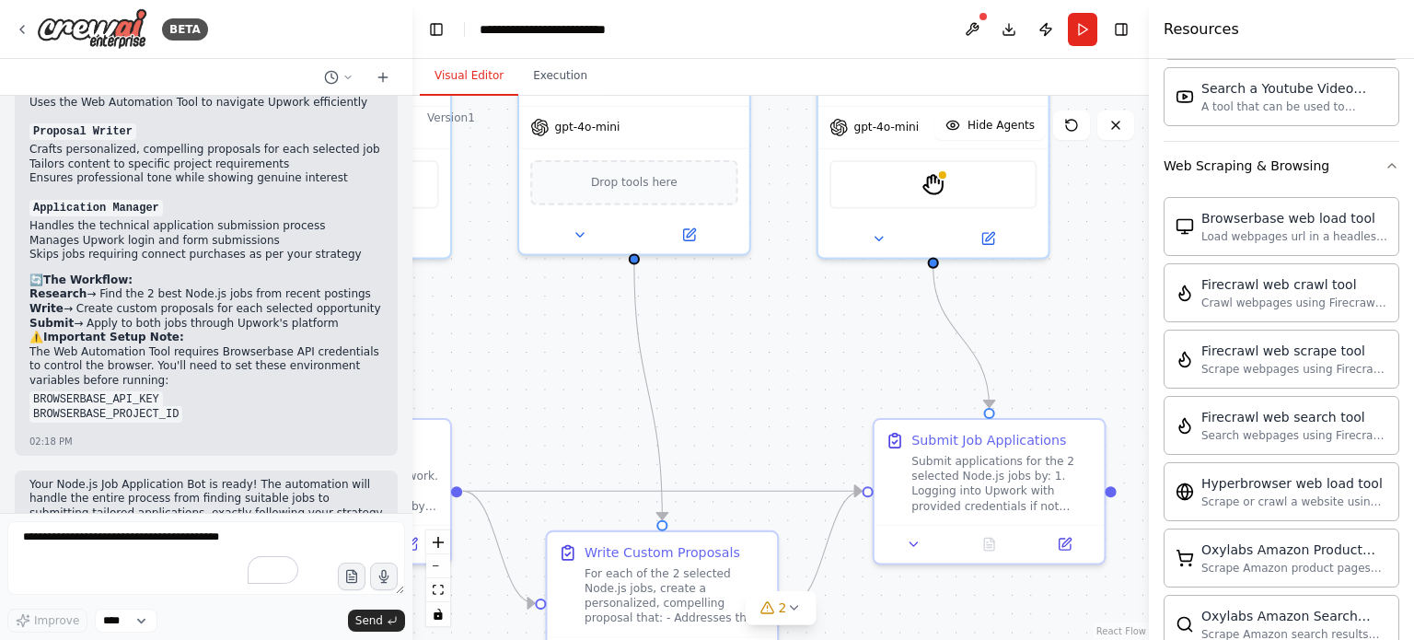
drag, startPoint x: 792, startPoint y: 517, endPoint x: 576, endPoint y: 382, distance: 254.4
click at [576, 382] on div ".deletable-edge-delete-btn { width: 20px; height: 20px; border: 0px solid #ffff…" at bounding box center [780, 368] width 736 height 544
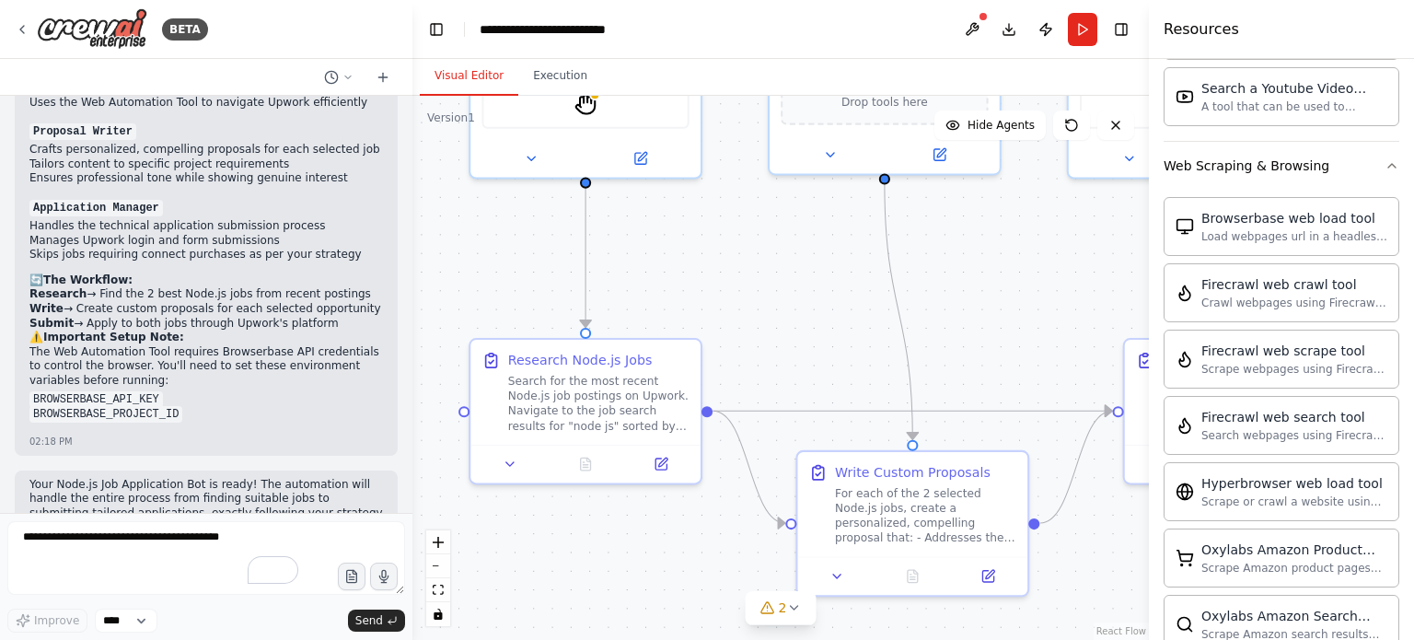
drag, startPoint x: 574, startPoint y: 419, endPoint x: 828, endPoint y: 336, distance: 267.2
click at [828, 336] on div ".deletable-edge-delete-btn { width: 20px; height: 20px; border: 0px solid #ffff…" at bounding box center [780, 368] width 736 height 544
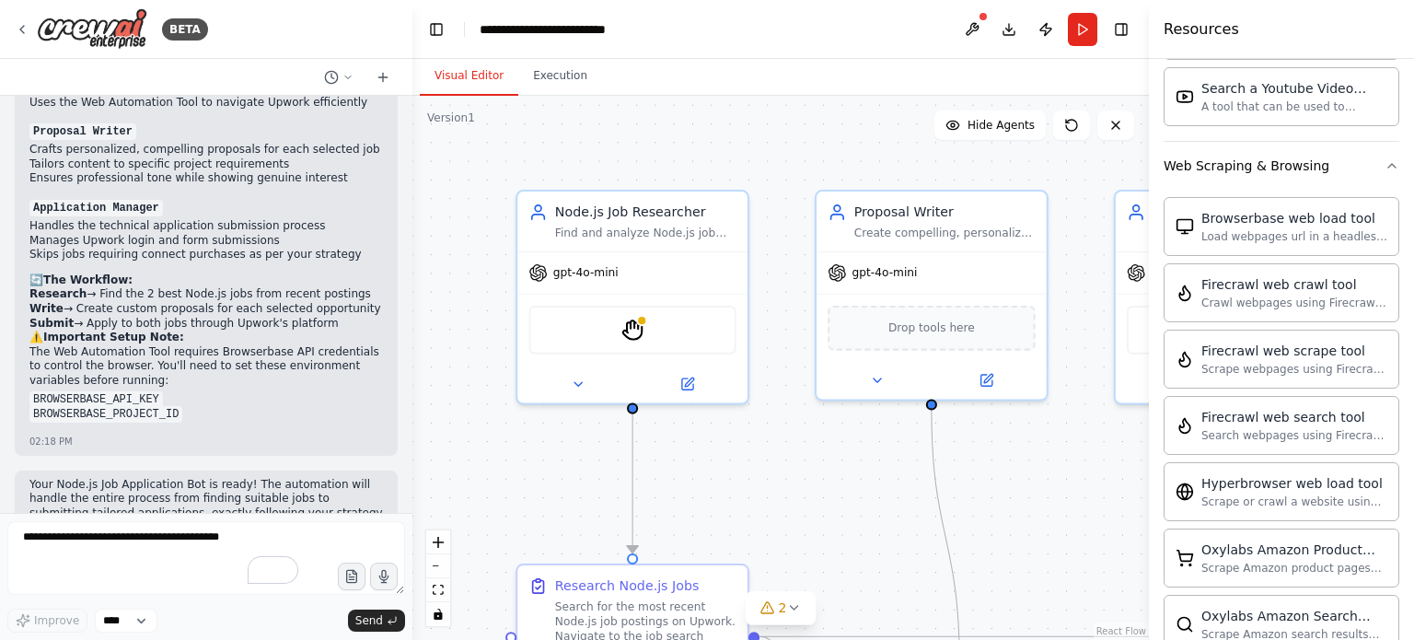
drag, startPoint x: 805, startPoint y: 273, endPoint x: 849, endPoint y: 502, distance: 232.3
click at [849, 502] on div ".deletable-edge-delete-btn { width: 20px; height: 20px; border: 0px solid #ffff…" at bounding box center [780, 368] width 736 height 544
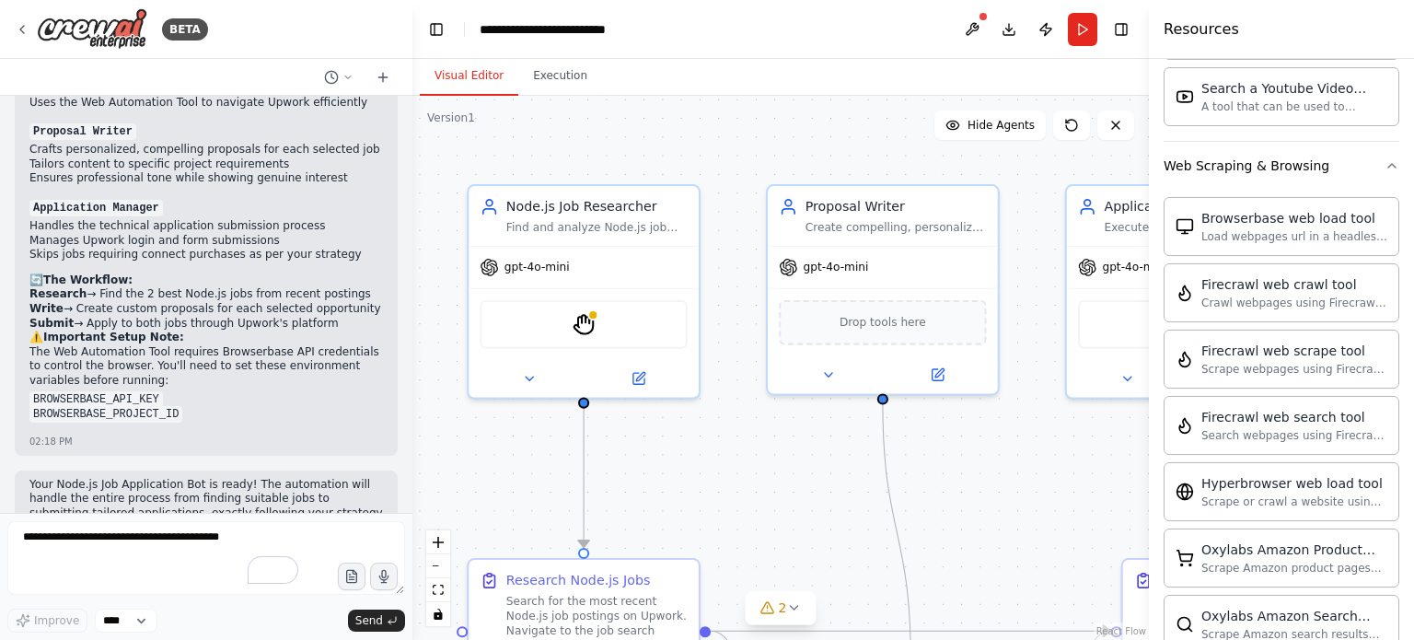
drag, startPoint x: 827, startPoint y: 474, endPoint x: 633, endPoint y: 437, distance: 196.8
click at [633, 437] on div ".deletable-edge-delete-btn { width: 20px; height: 20px; border: 0px solid #ffff…" at bounding box center [780, 368] width 736 height 544
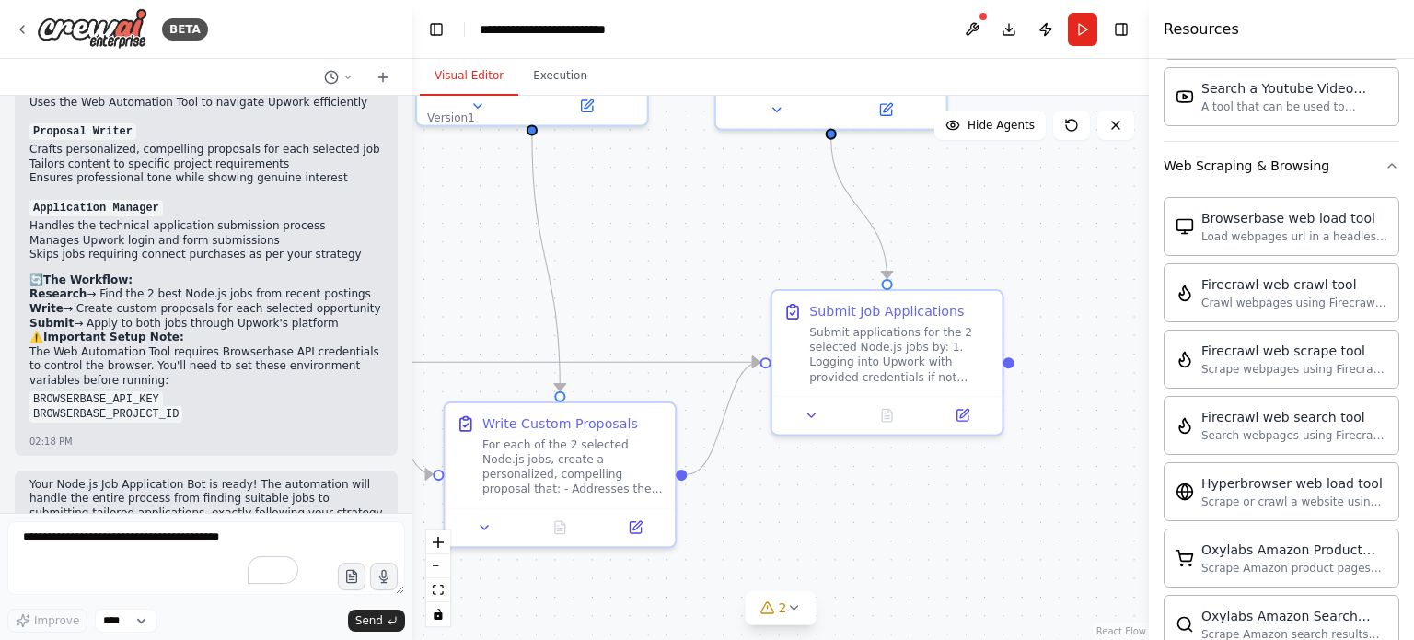
drag, startPoint x: 928, startPoint y: 484, endPoint x: 722, endPoint y: 247, distance: 314.5
click at [722, 247] on div ".deletable-edge-delete-btn { width: 20px; height: 20px; border: 0px solid #ffff…" at bounding box center [780, 368] width 736 height 544
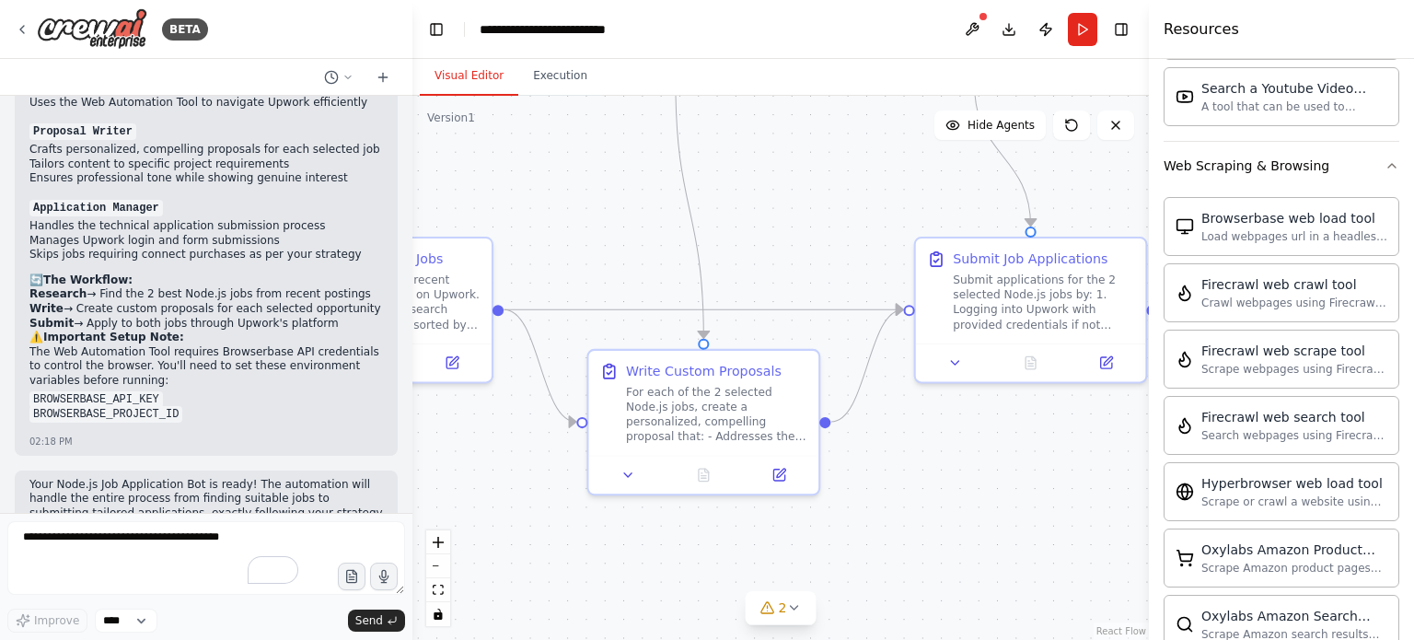
drag, startPoint x: 814, startPoint y: 513, endPoint x: 959, endPoint y: 460, distance: 154.6
click at [959, 460] on div ".deletable-edge-delete-btn { width: 20px; height: 20px; border: 0px solid #ffff…" at bounding box center [780, 368] width 736 height 544
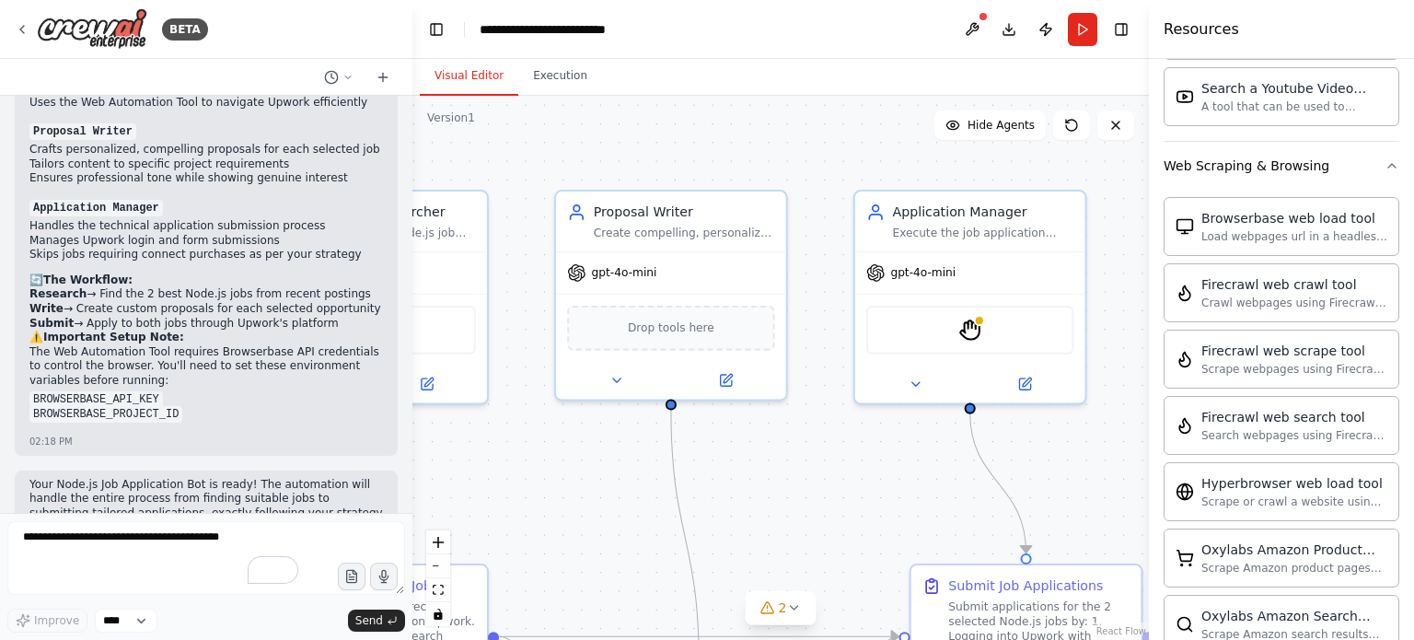
drag, startPoint x: 848, startPoint y: 220, endPoint x: 841, endPoint y: 547, distance: 326.8
click at [841, 547] on div ".deletable-edge-delete-btn { width: 20px; height: 20px; border: 0px solid #ffff…" at bounding box center [780, 368] width 736 height 544
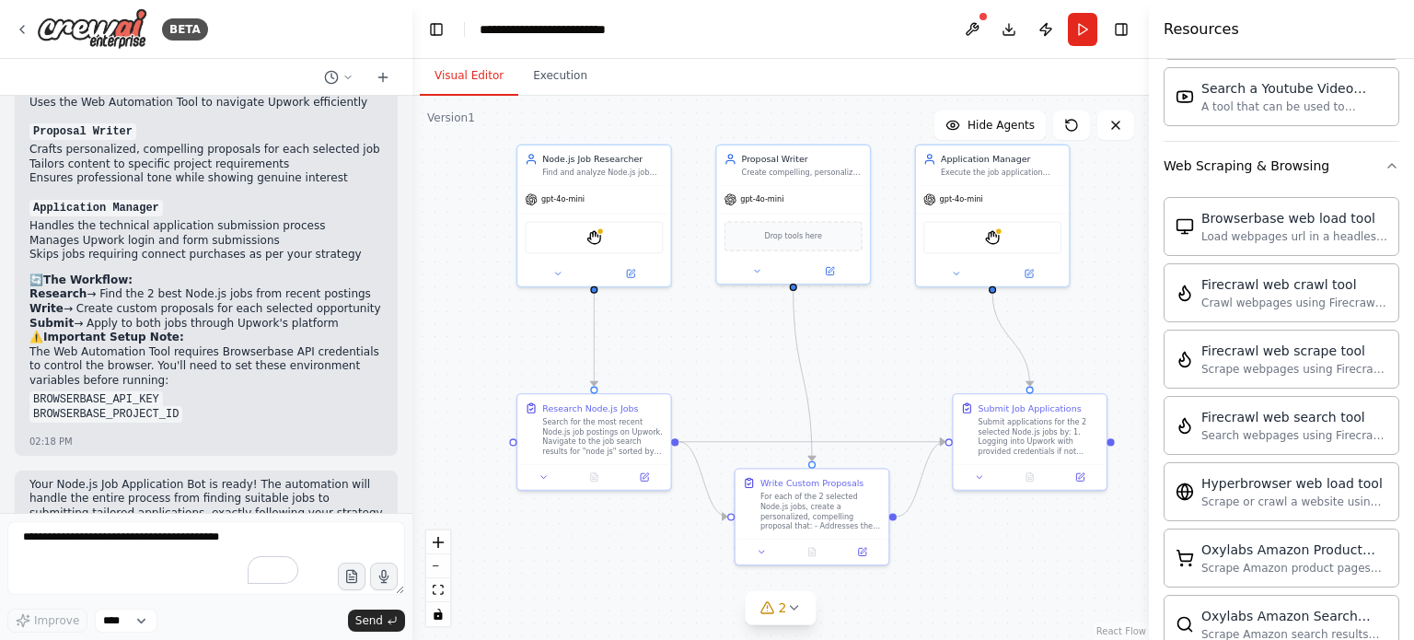
drag, startPoint x: 927, startPoint y: 500, endPoint x: 964, endPoint y: 351, distance: 153.6
click at [964, 351] on div ".deletable-edge-delete-btn { width: 20px; height: 20px; border: 0px solid #ffff…" at bounding box center [780, 368] width 736 height 544
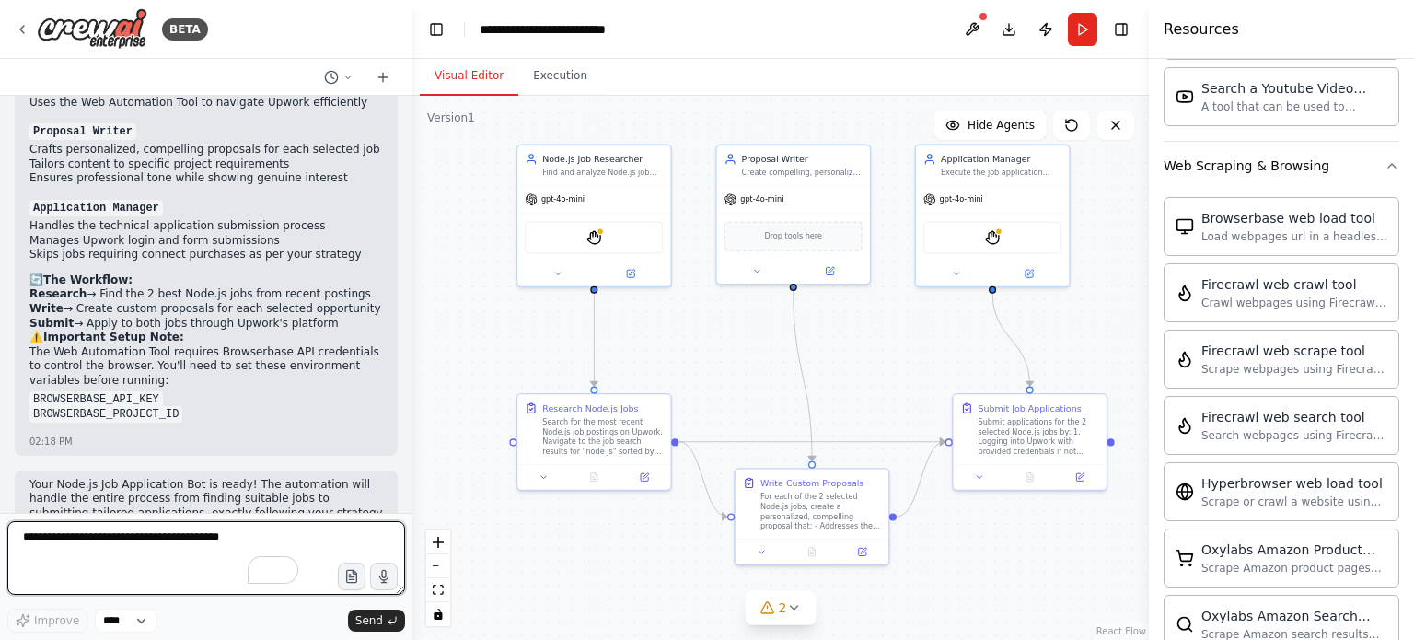
click at [141, 551] on textarea "To enrich screen reader interactions, please activate Accessibility in Grammarl…" at bounding box center [206, 558] width 398 height 74
type textarea "**********"
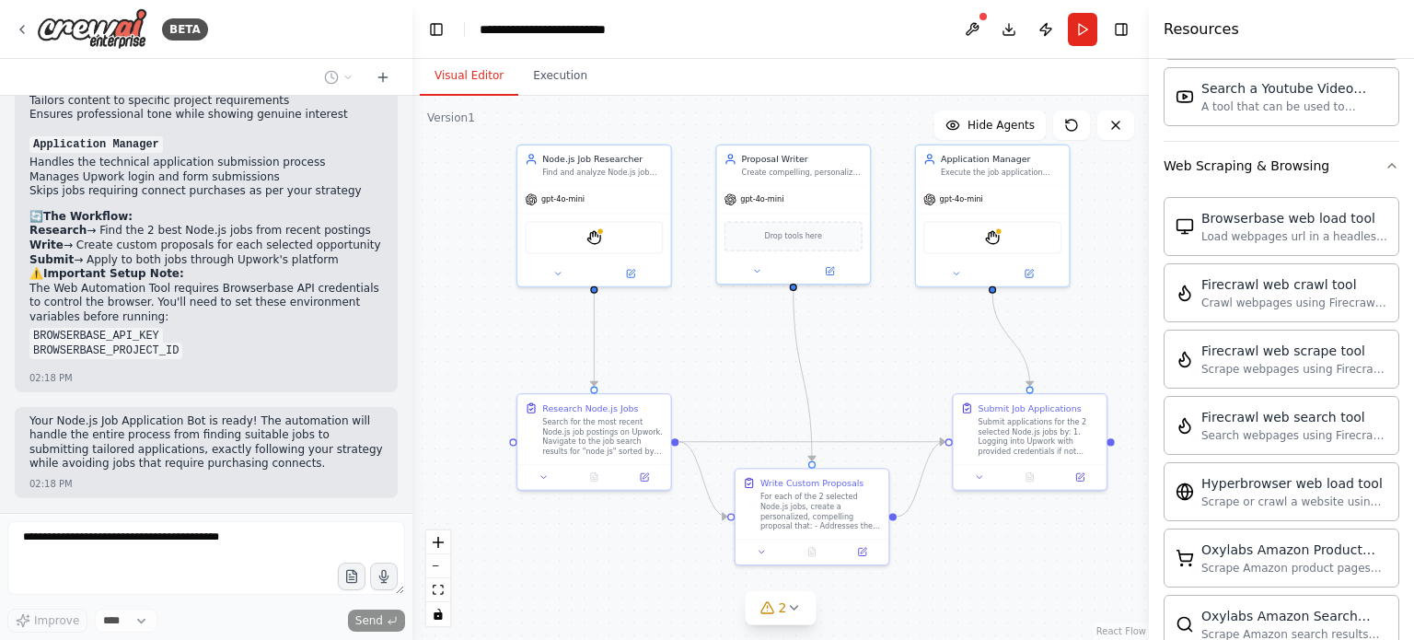
scroll to position [3045, 0]
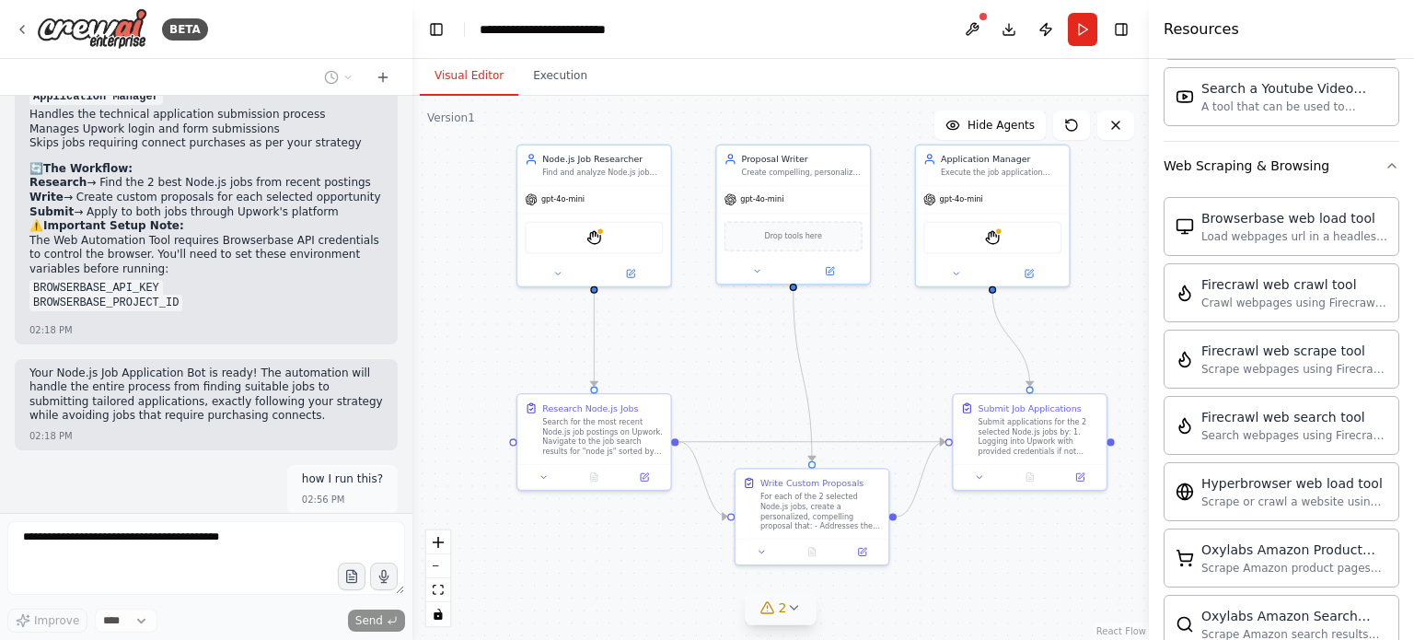
click at [788, 607] on icon at bounding box center [793, 607] width 15 height 15
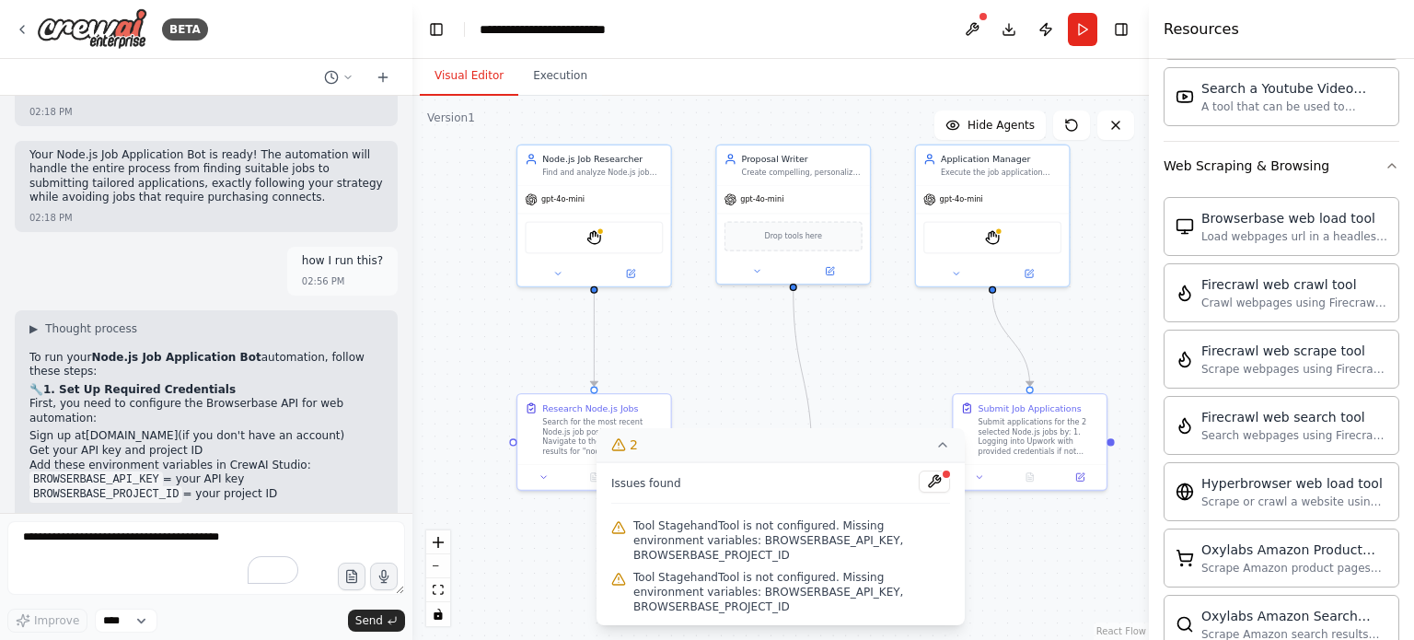
click at [563, 522] on div ".deletable-edge-delete-btn { width: 20px; height: 20px; border: 0px solid #ffff…" at bounding box center [780, 368] width 736 height 544
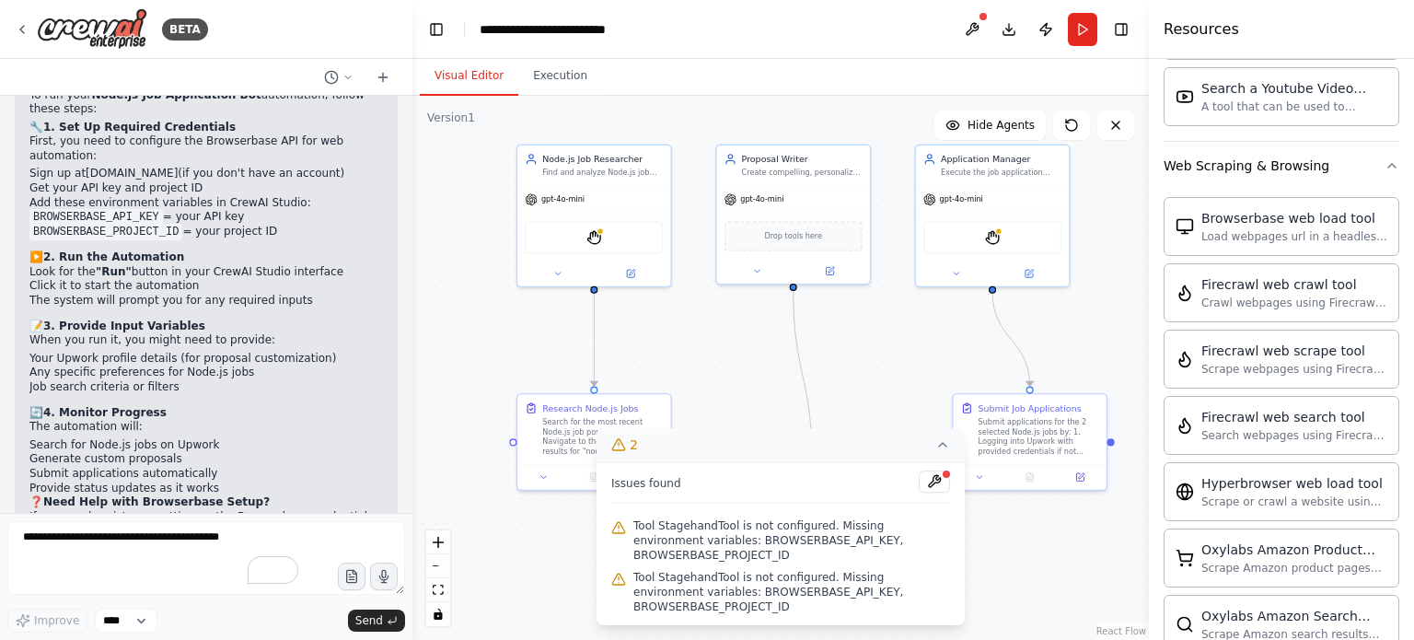
scroll to position [3561, 0]
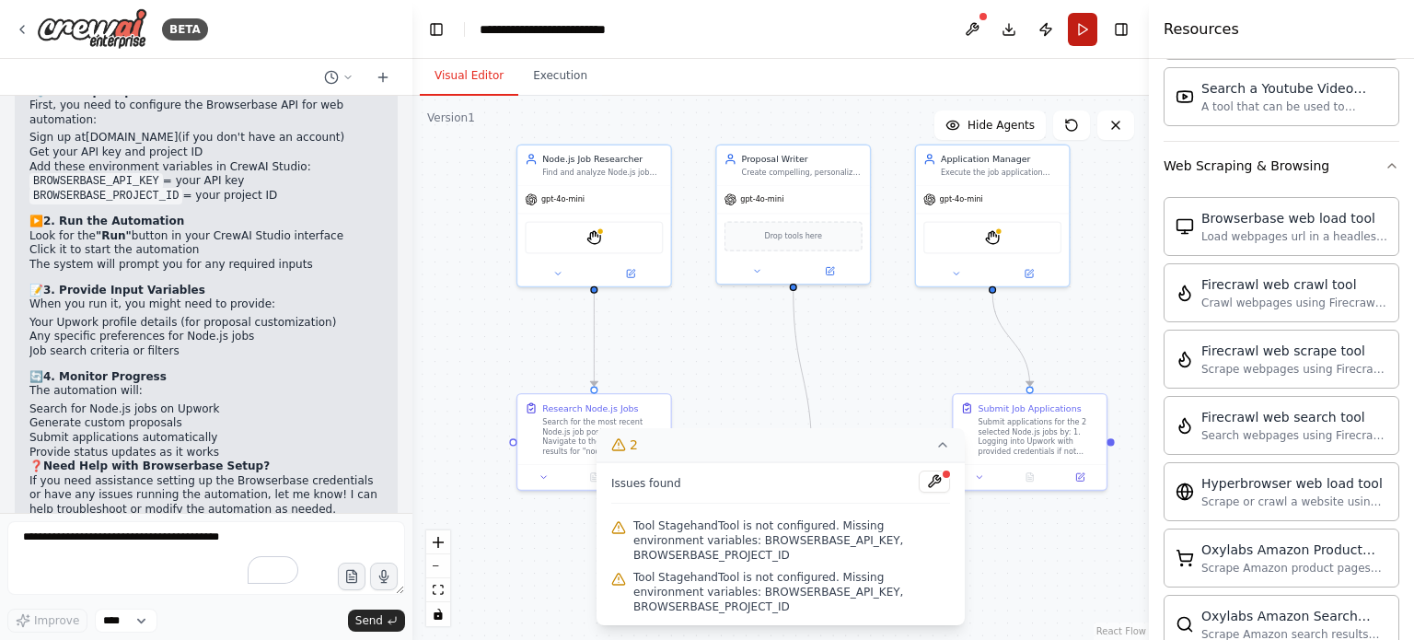
click at [1093, 44] on button "Run" at bounding box center [1082, 29] width 29 height 33
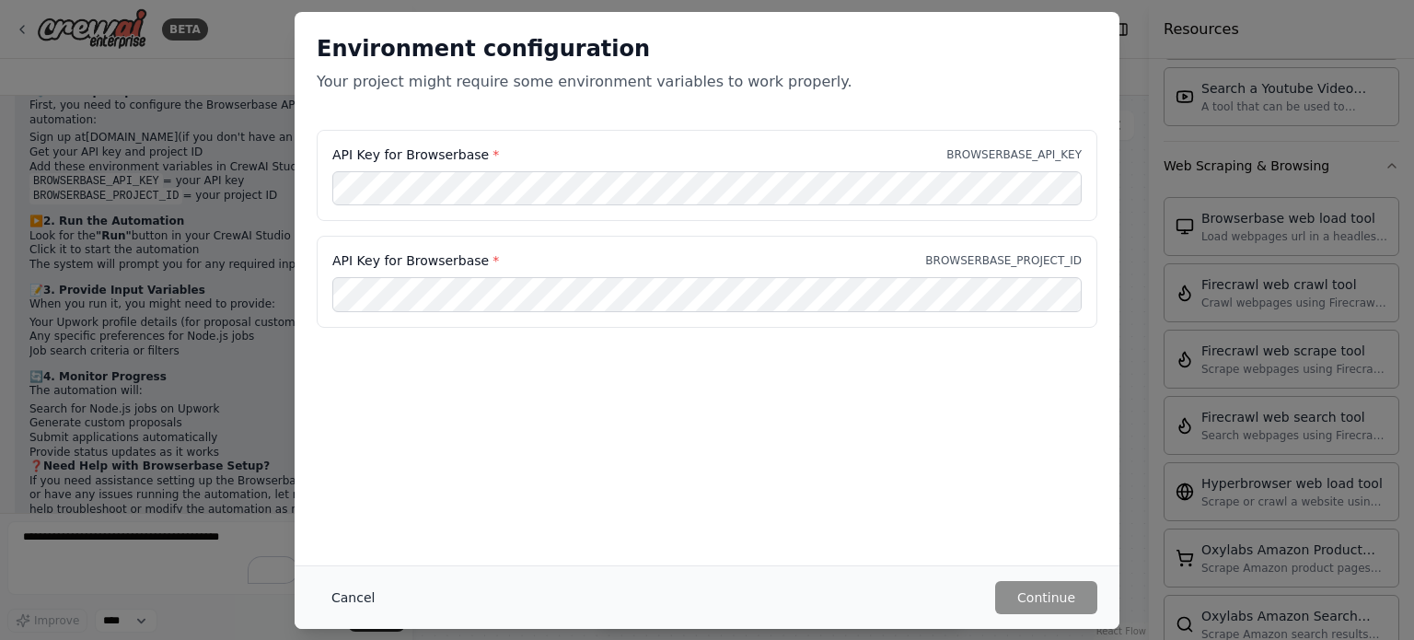
click at [355, 596] on button "Cancel" at bounding box center [353, 597] width 73 height 33
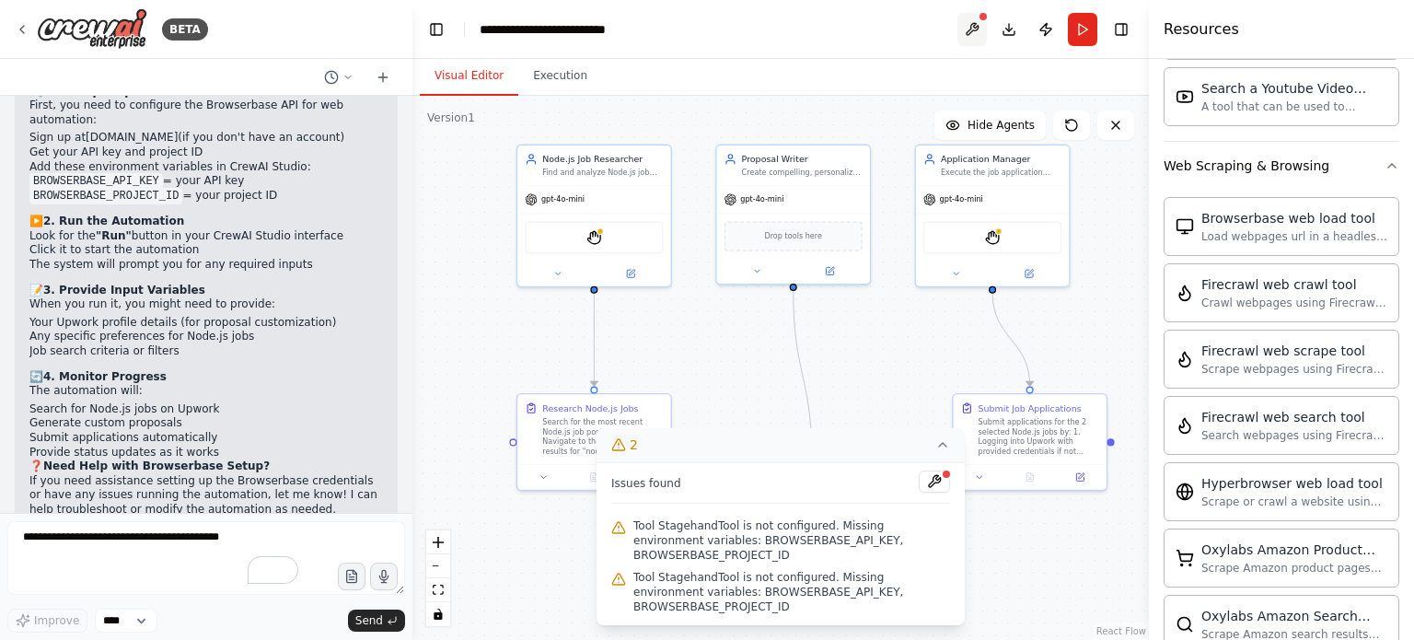
click at [972, 25] on button at bounding box center [971, 29] width 29 height 33
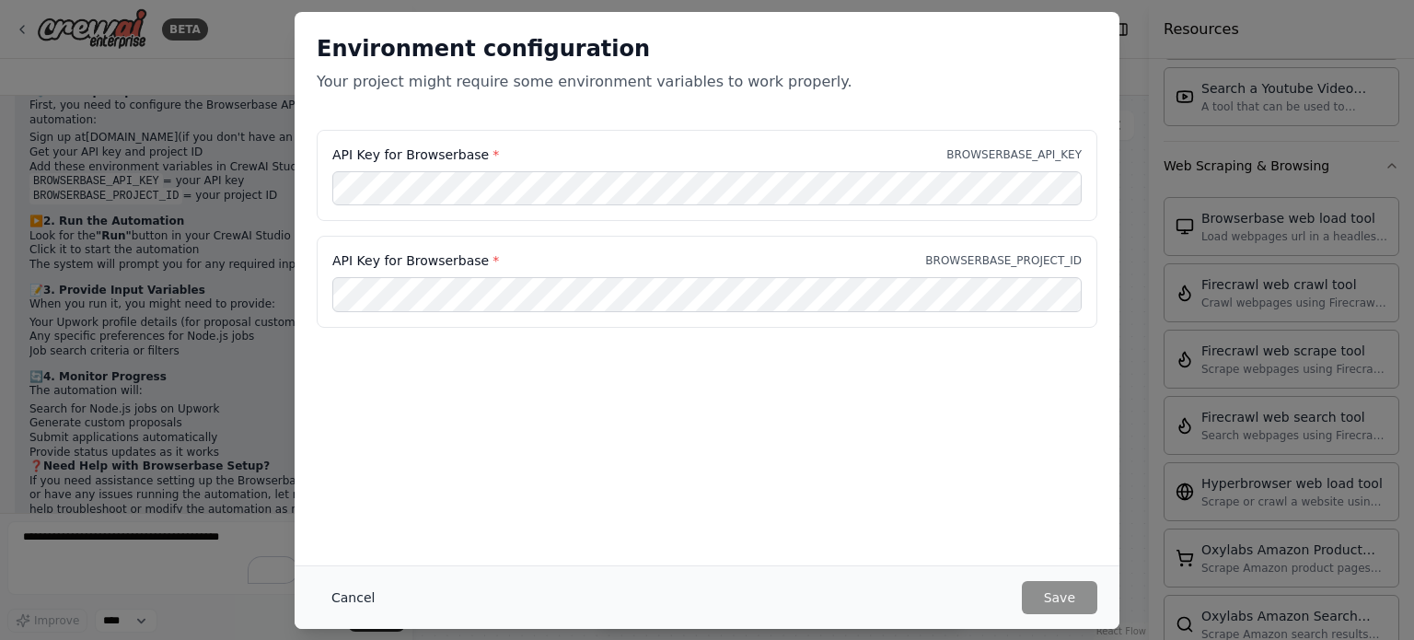
click at [358, 595] on button "Cancel" at bounding box center [353, 597] width 73 height 33
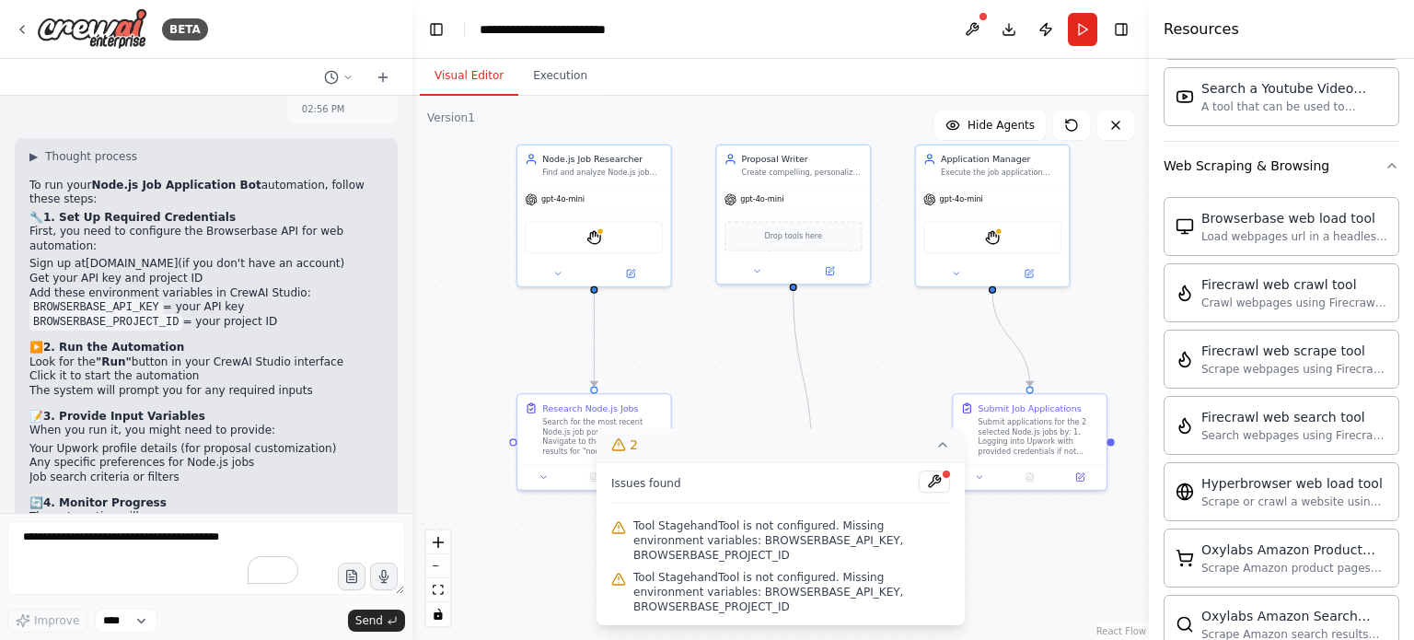
scroll to position [3432, 0]
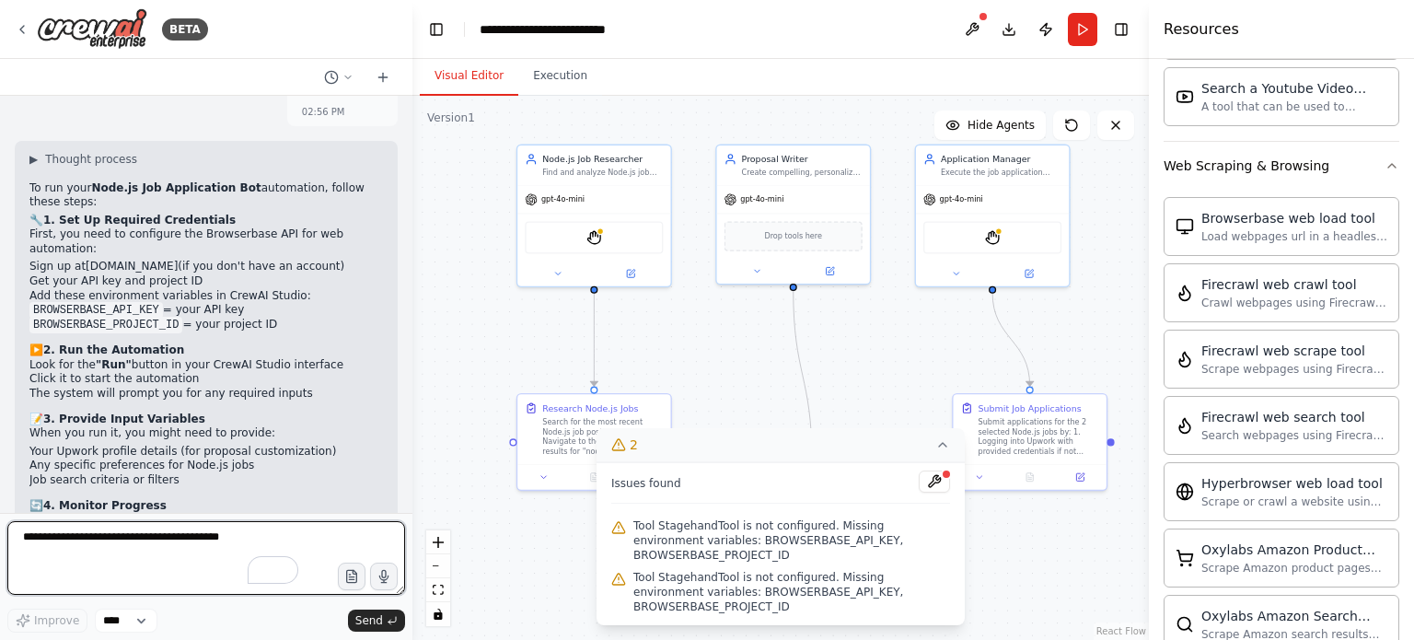
click at [129, 558] on textarea "To enrich screen reader interactions, please activate Accessibility in Grammarl…" at bounding box center [206, 558] width 398 height 74
type textarea "**********"
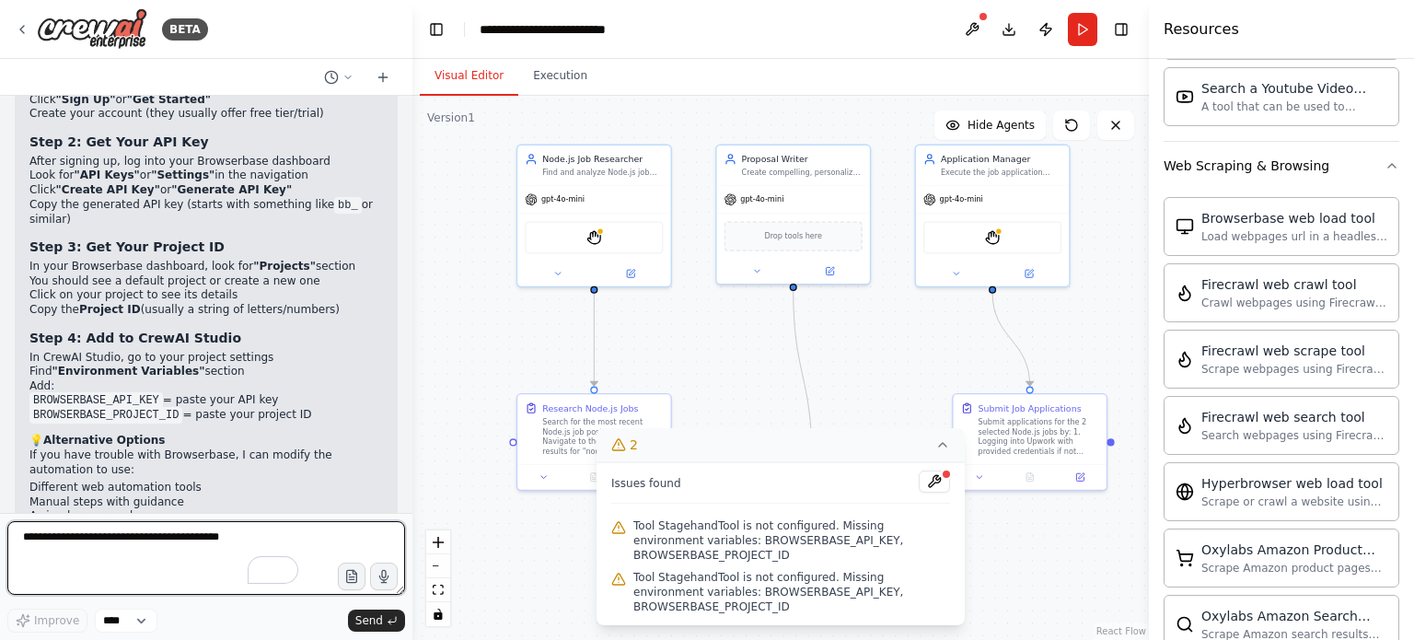
scroll to position [3981, 0]
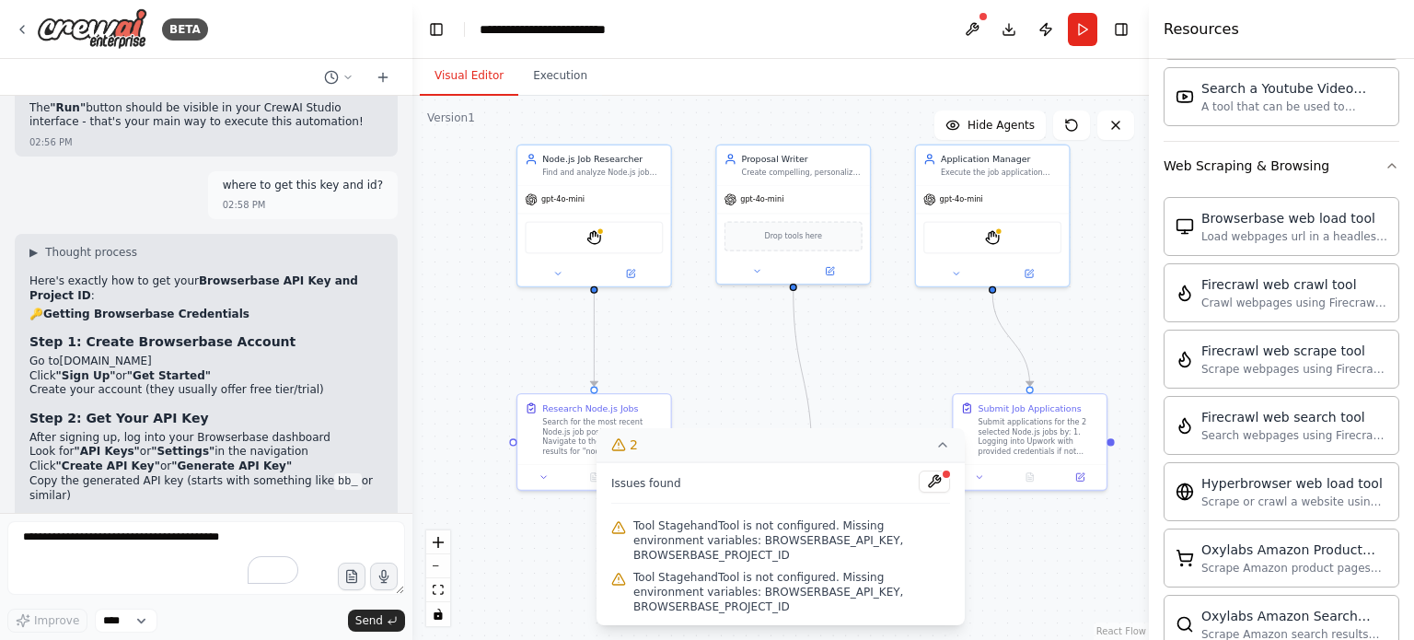
click at [124, 354] on link "browserbase.com" at bounding box center [106, 360] width 92 height 13
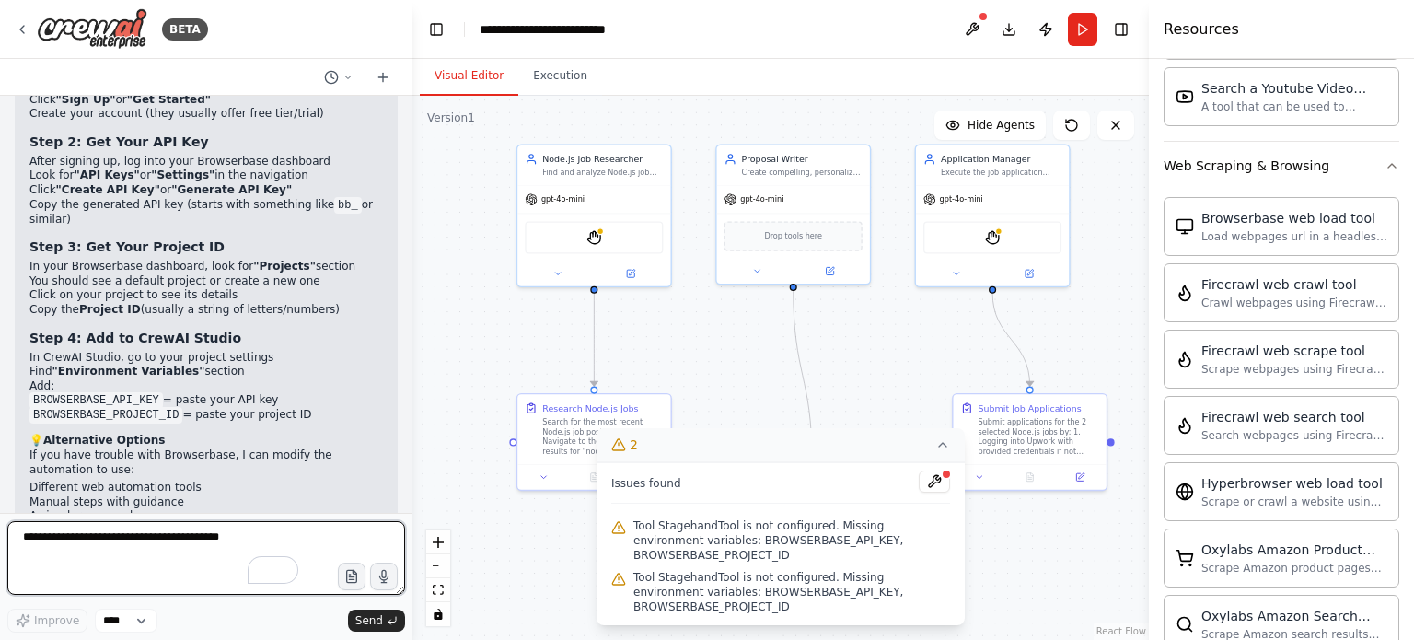
click at [186, 538] on textarea "To enrich screen reader interactions, please activate Accessibility in Grammarl…" at bounding box center [206, 558] width 398 height 74
type textarea "**********"
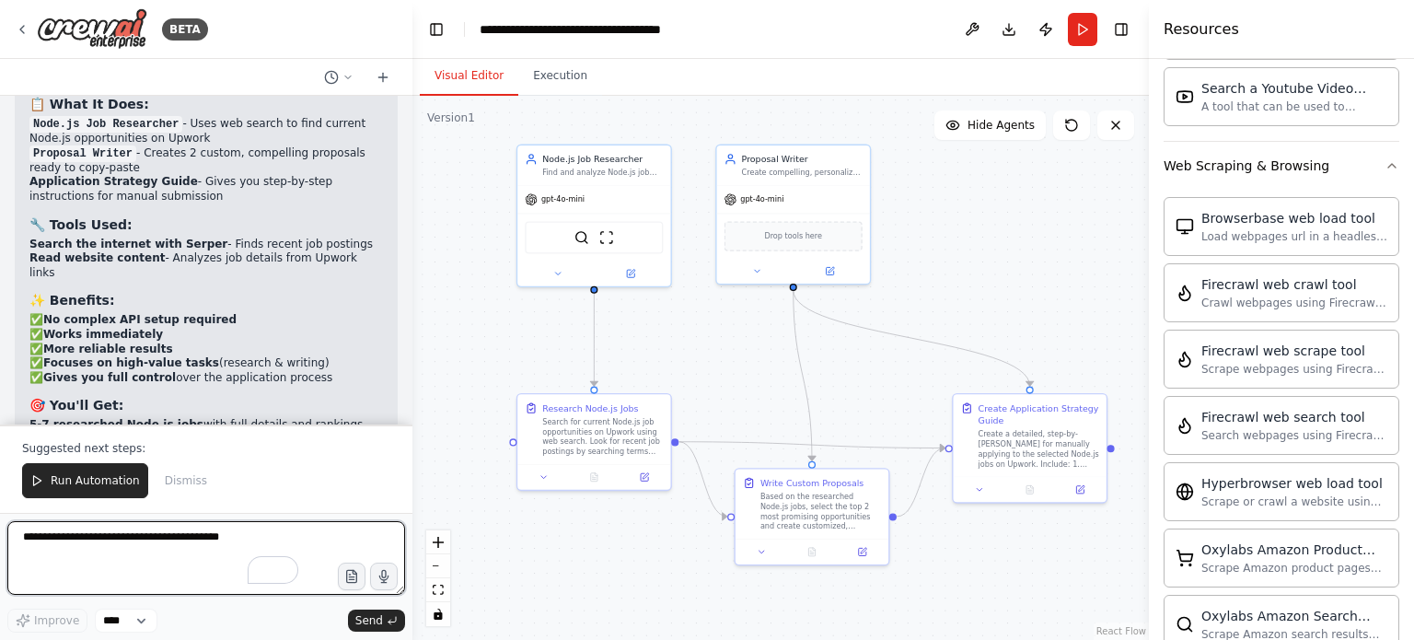
scroll to position [5902, 0]
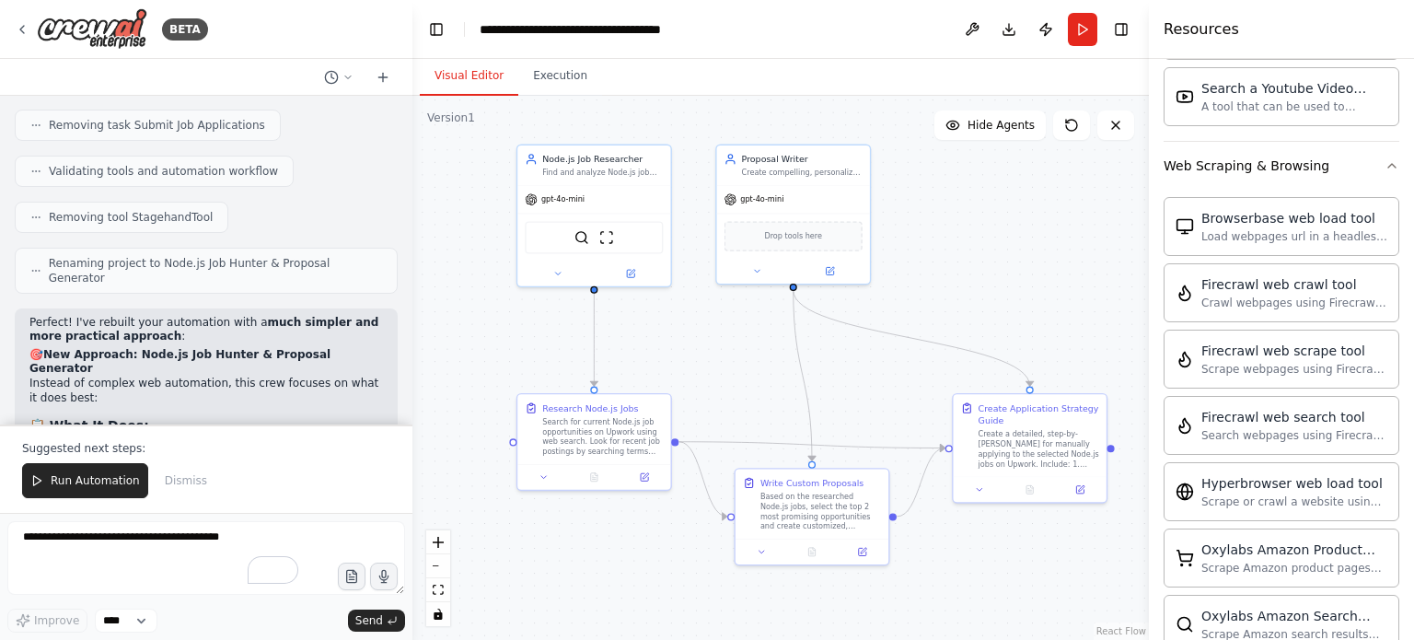
scroll to position [5559, 0]
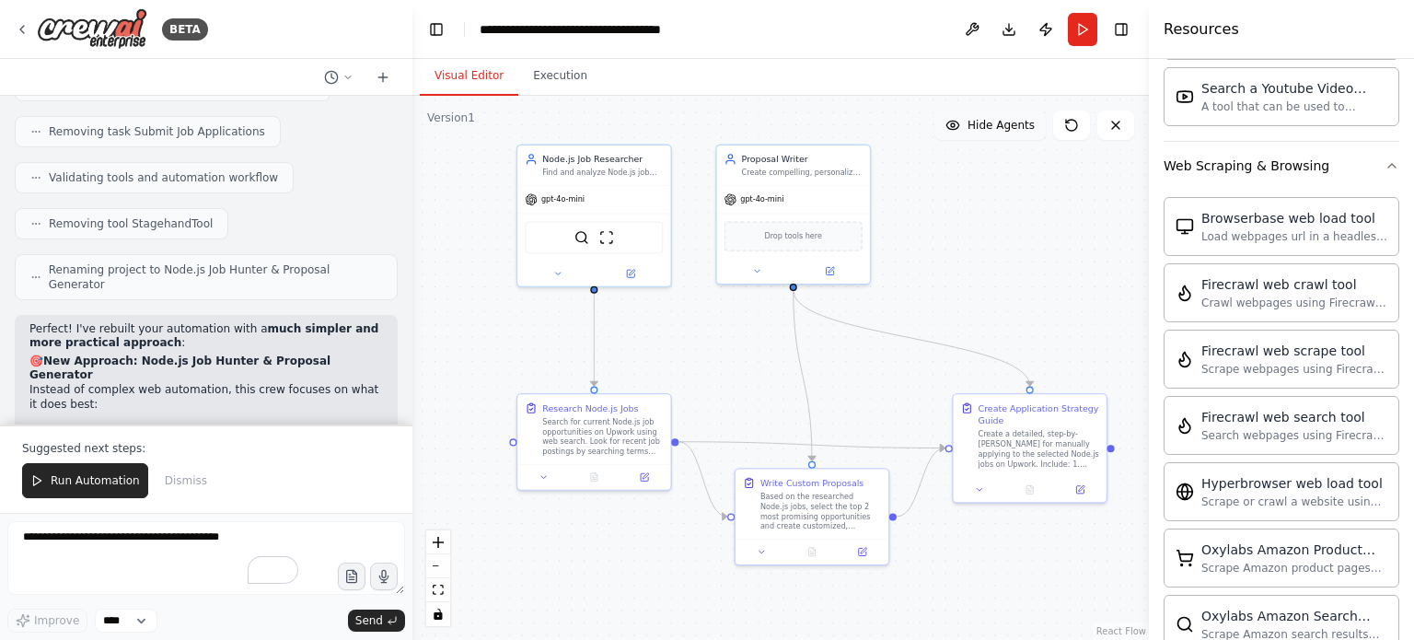
click at [1006, 120] on span "Hide Agents" at bounding box center [1000, 125] width 67 height 15
click at [1006, 120] on span "Show Agents" at bounding box center [999, 125] width 72 height 15
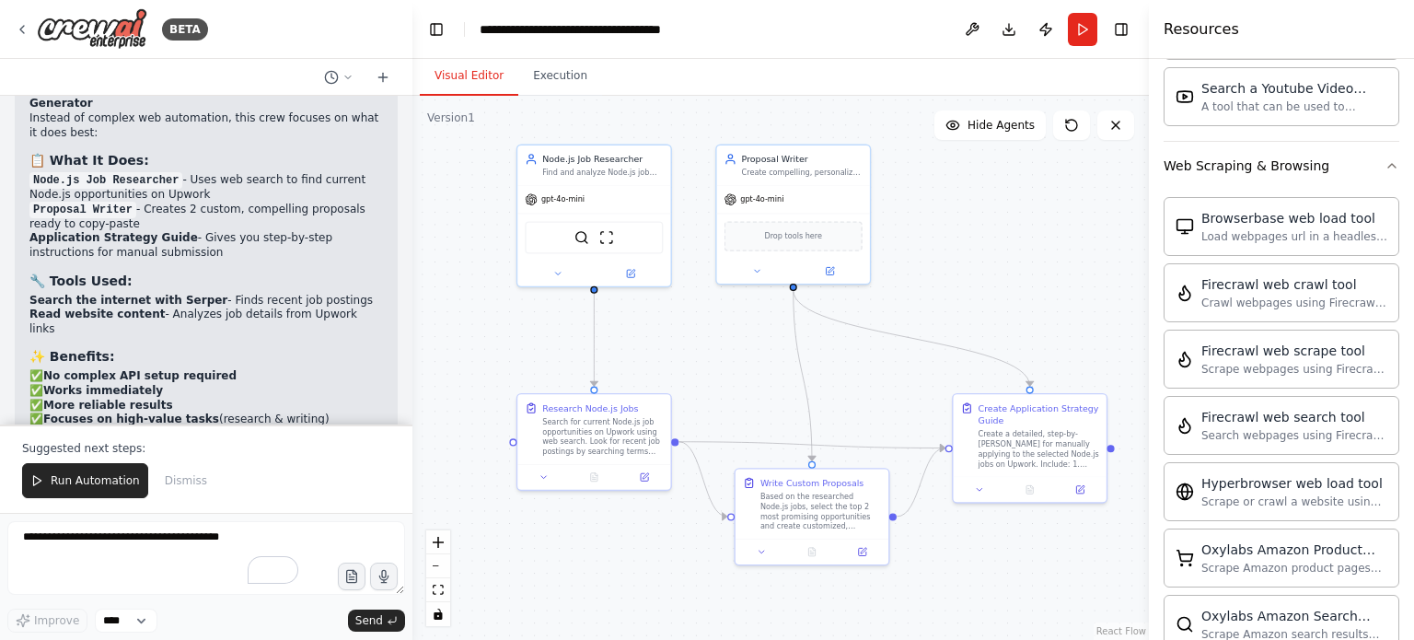
scroll to position [5829, 0]
